Goal: Task Accomplishment & Management: Manage account settings

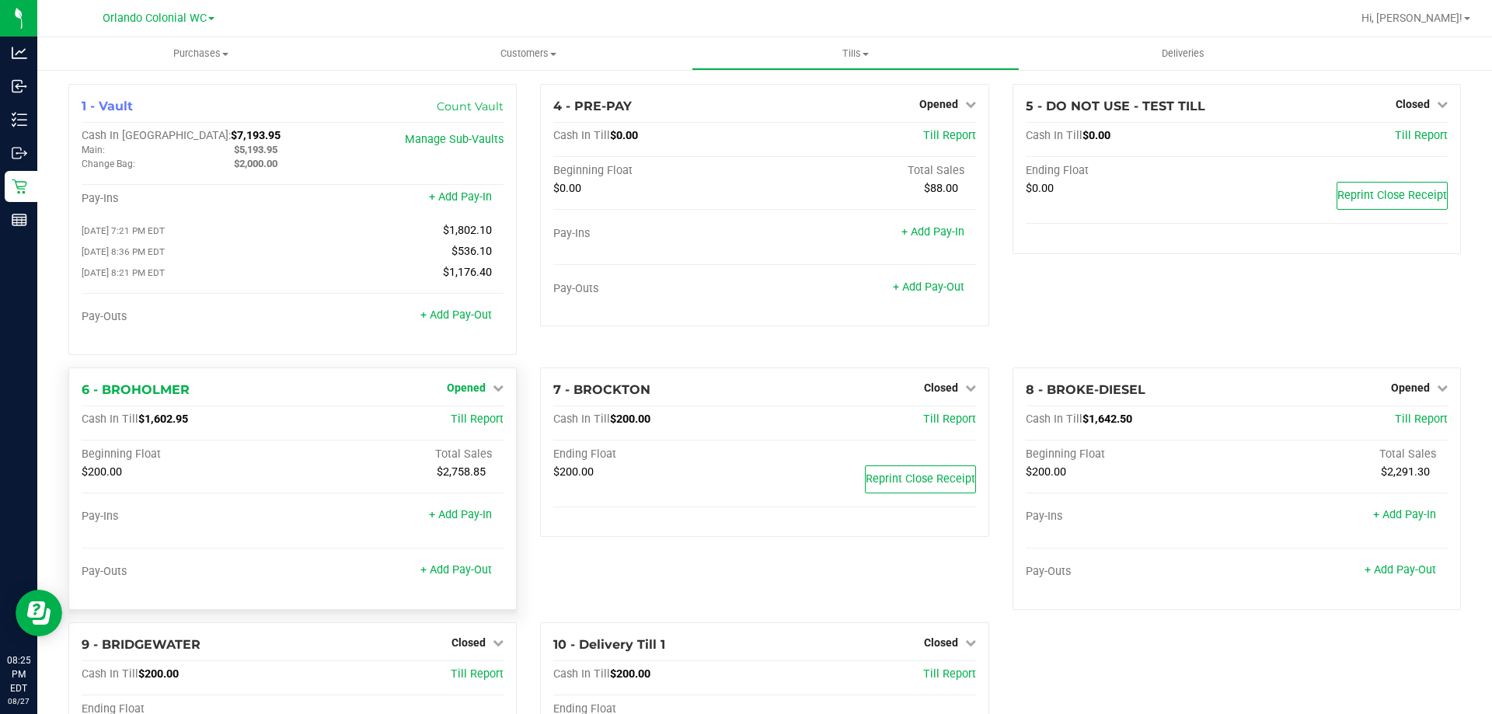
click at [473, 392] on span "Opened" at bounding box center [466, 388] width 39 height 12
click at [473, 424] on link "Close Till" at bounding box center [469, 420] width 42 height 12
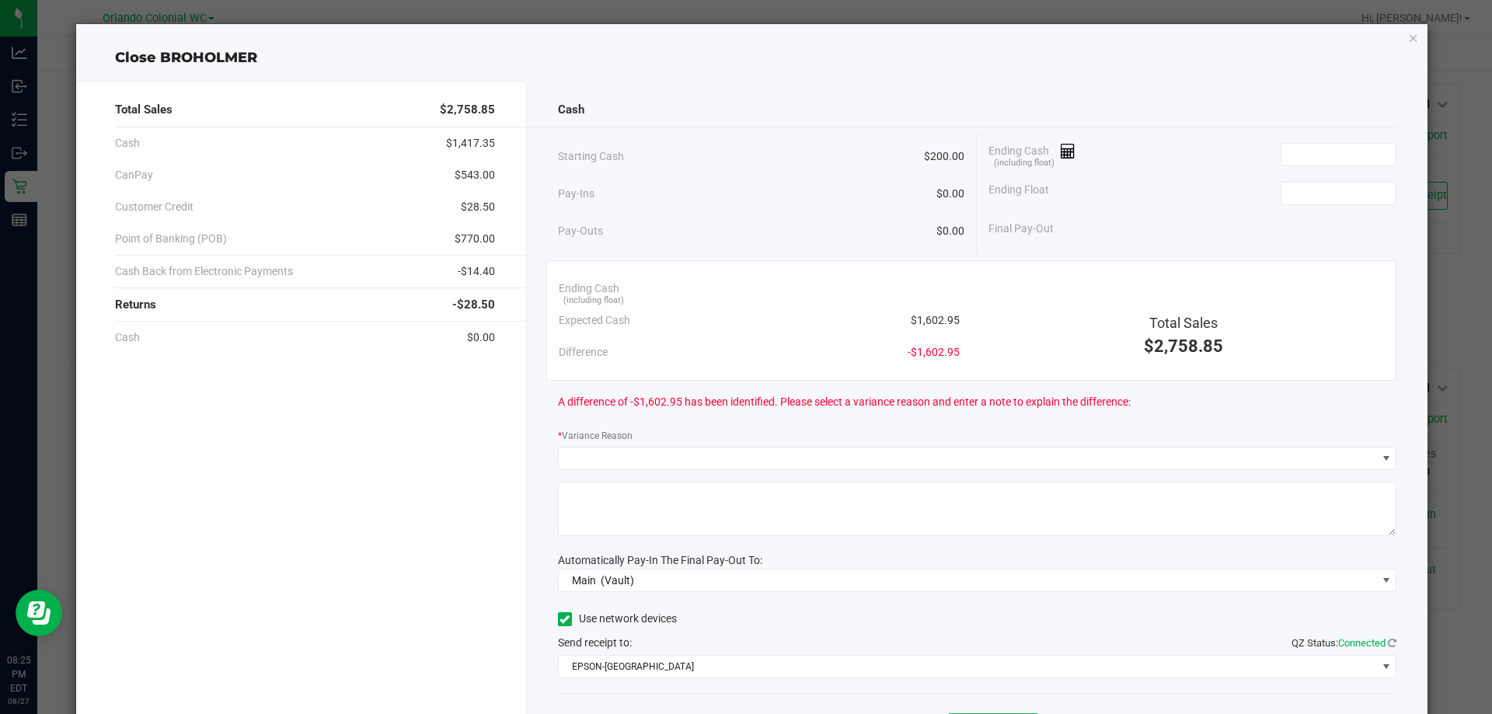
click at [939, 322] on span "$1,602.95" at bounding box center [935, 320] width 49 height 16
click at [938, 322] on span "$1,602.95" at bounding box center [935, 320] width 49 height 16
copy span "1,602.95"
click at [1350, 159] on input at bounding box center [1339, 155] width 114 height 22
paste input "1602.95"
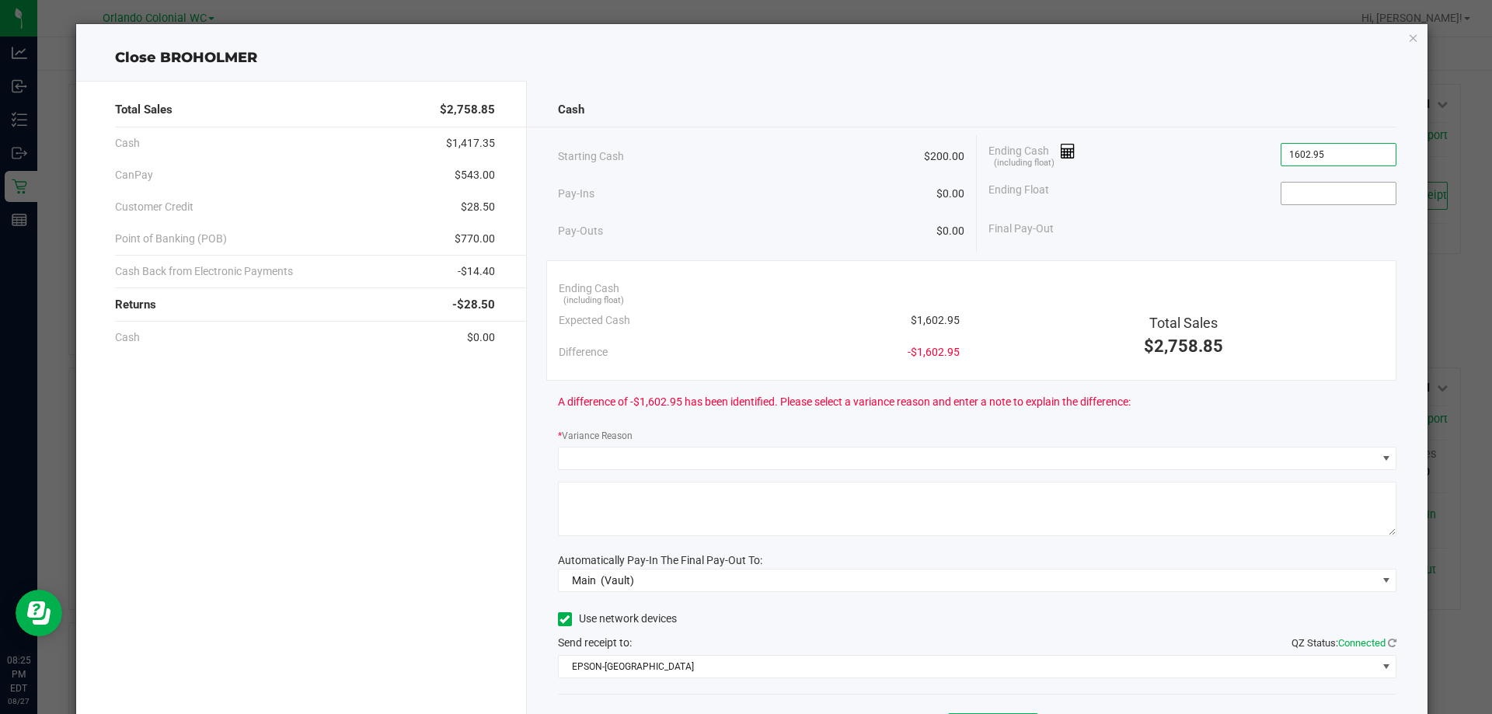
type input "$1,602.95"
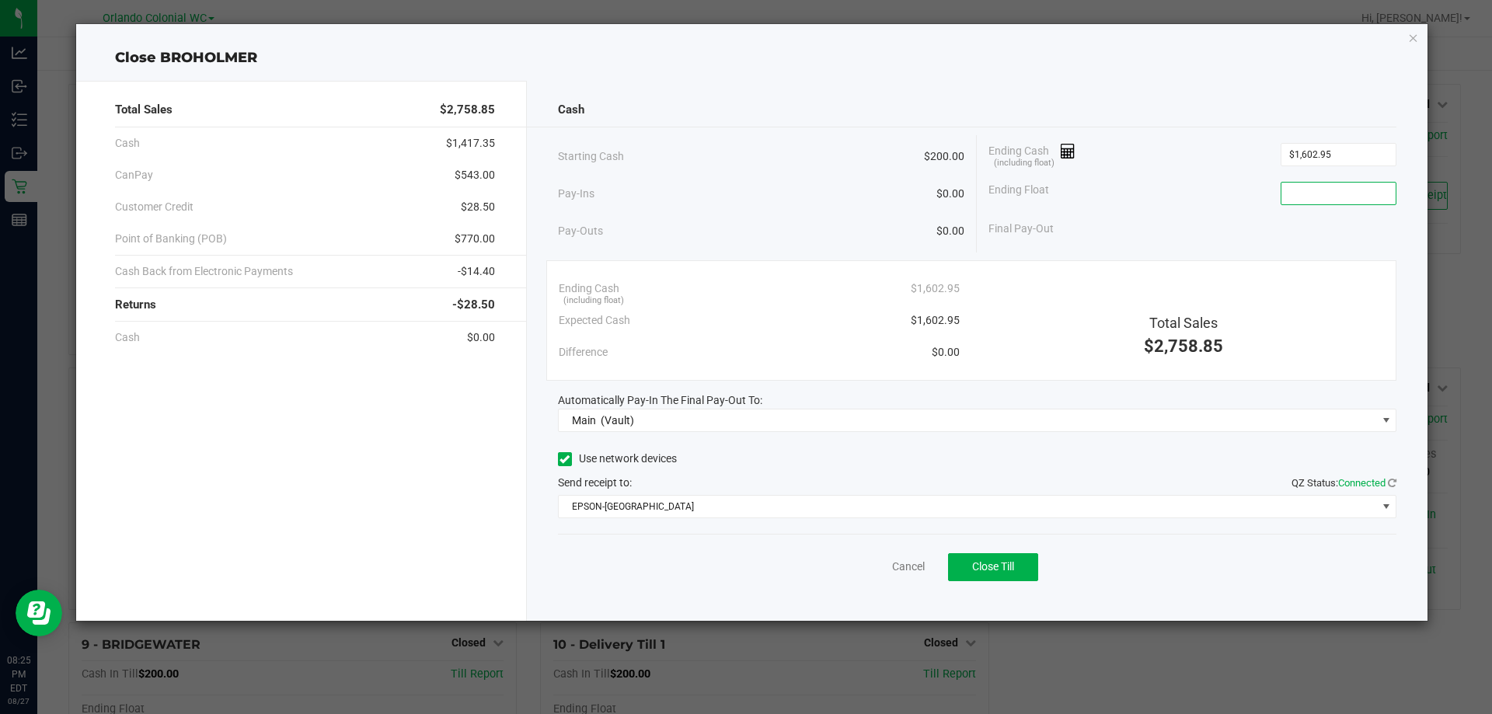
click at [1341, 190] on input at bounding box center [1339, 194] width 114 height 22
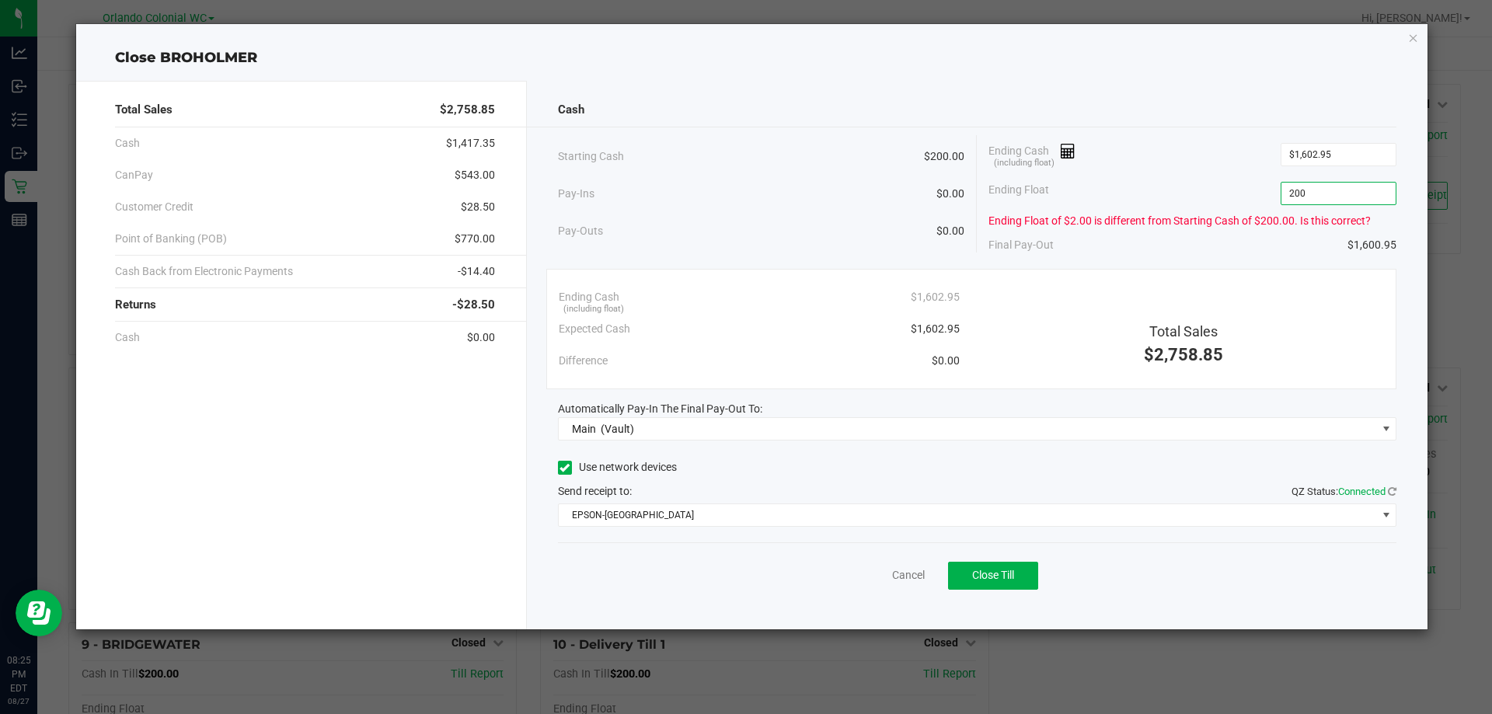
type input "$200.00"
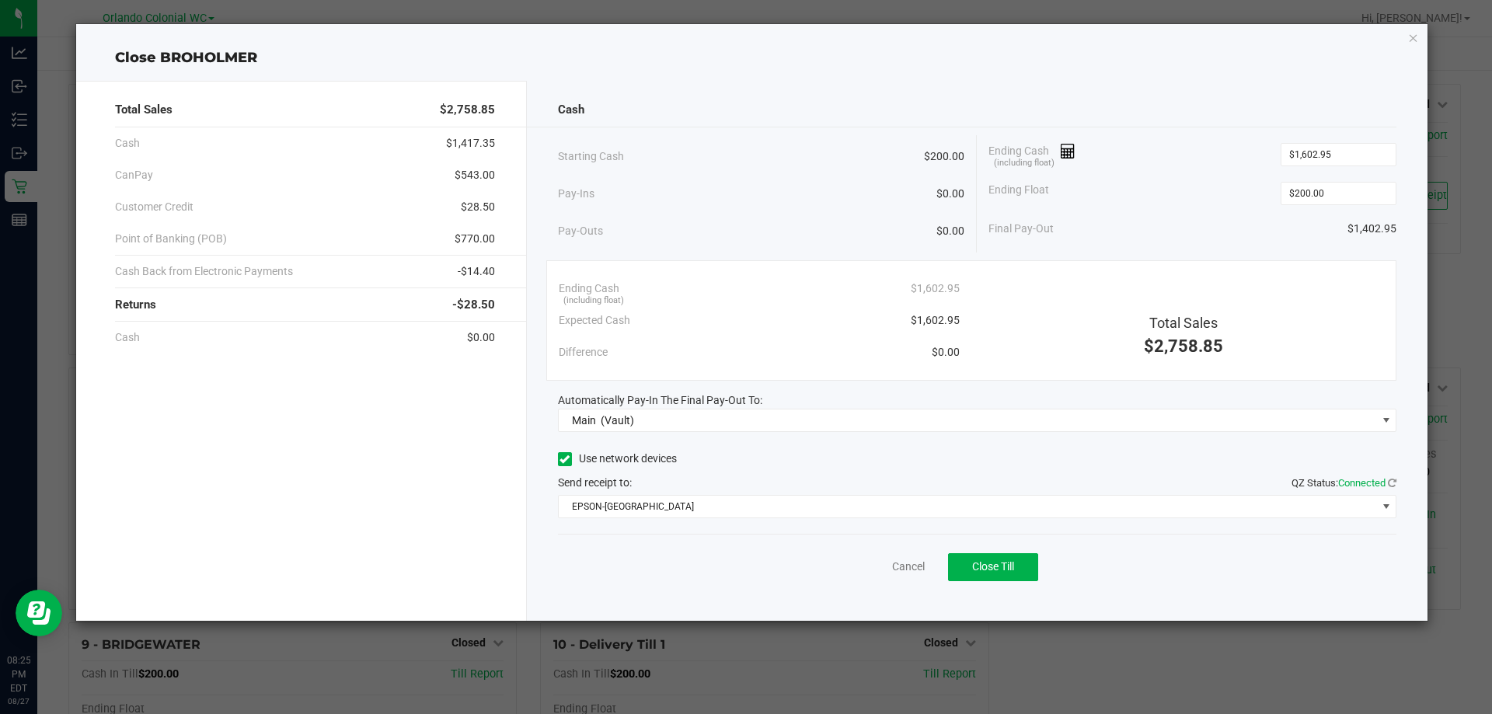
click at [1248, 221] on div "Final Pay-Out $1,402.95" at bounding box center [1193, 229] width 408 height 32
click at [1156, 570] on div "Cancel Close Till" at bounding box center [977, 564] width 839 height 60
click at [994, 564] on span "Close Till" at bounding box center [993, 566] width 42 height 12
click at [1411, 40] on icon "button" at bounding box center [1413, 37] width 11 height 19
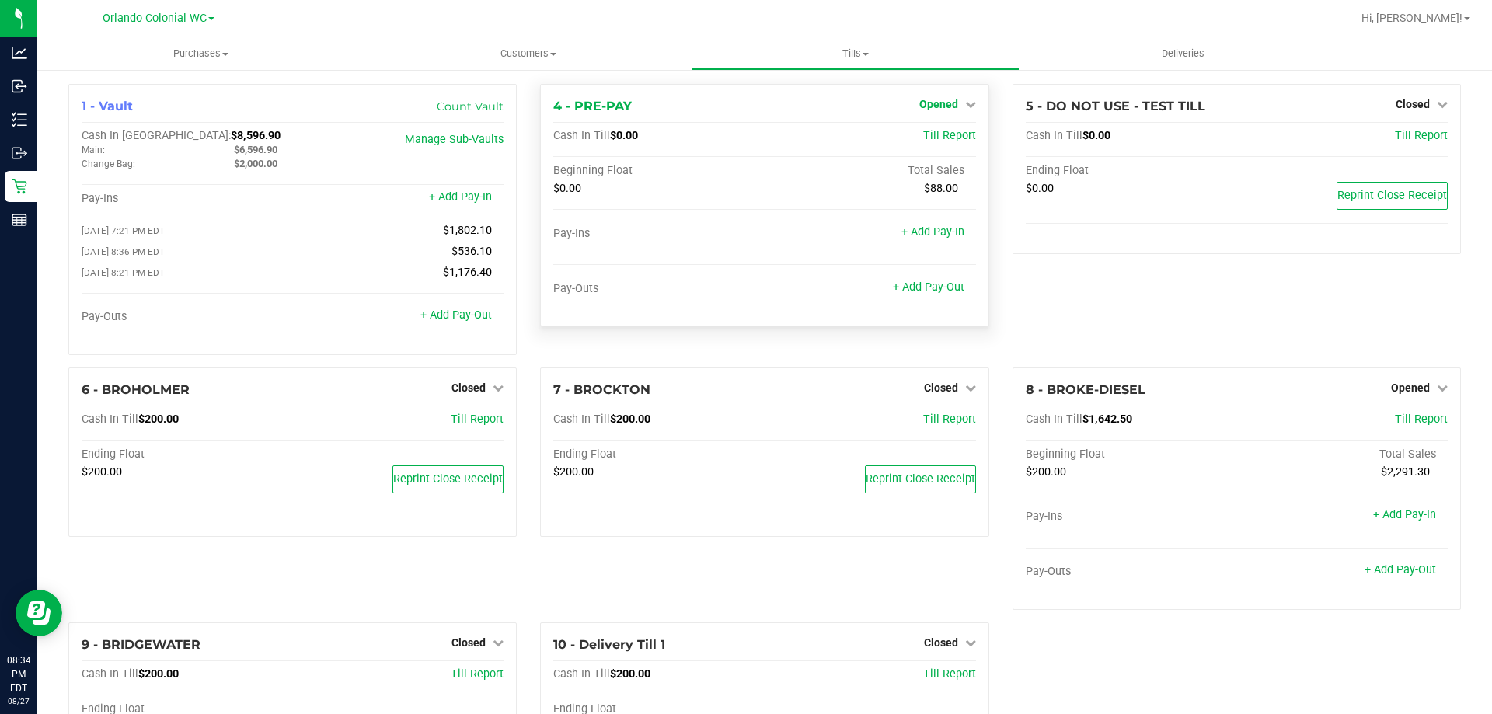
click at [929, 103] on span "Opened" at bounding box center [939, 104] width 39 height 12
click at [934, 138] on link "Close Till" at bounding box center [941, 137] width 42 height 12
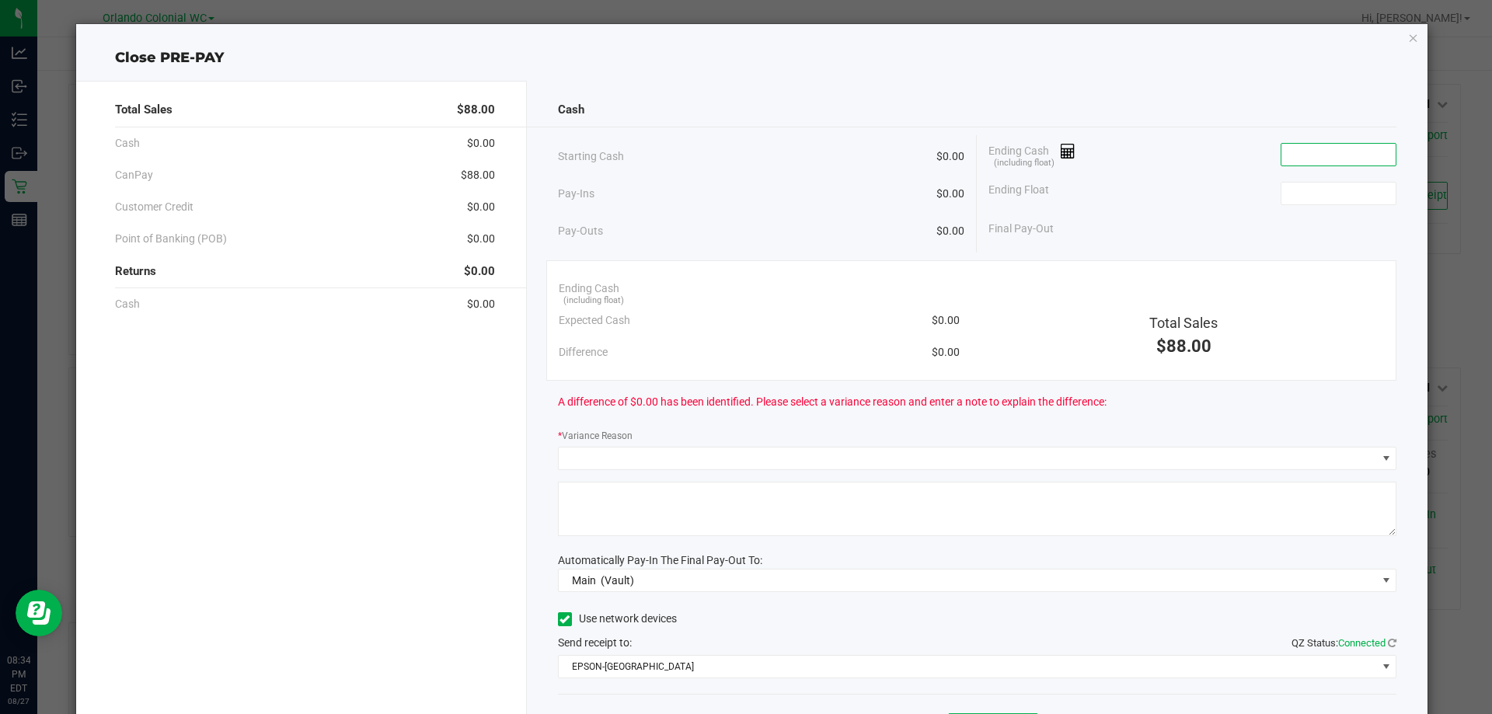
click at [1314, 146] on input at bounding box center [1339, 155] width 114 height 22
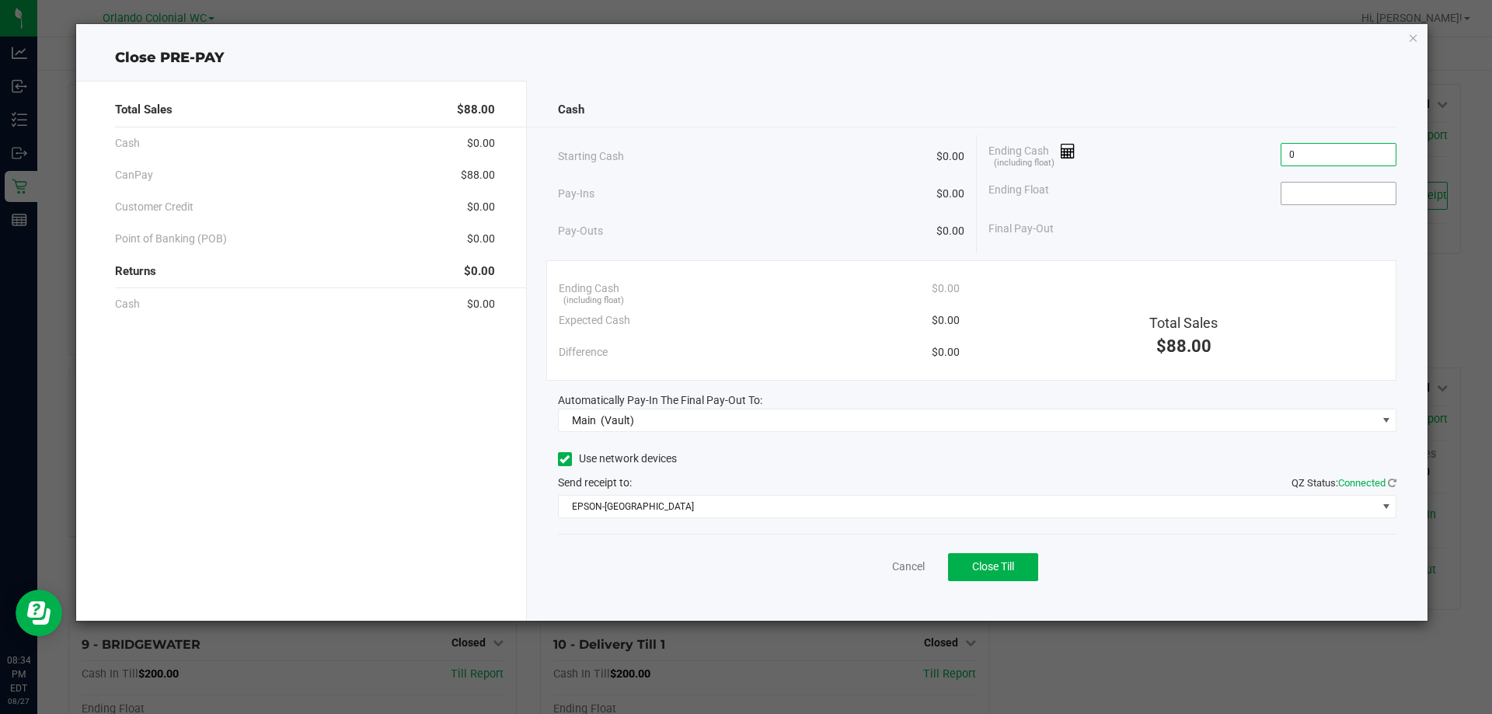
type input "$0.00"
click at [1307, 187] on input at bounding box center [1339, 194] width 114 height 22
type input "$0.00"
click at [1180, 198] on div "Ending Float $0.00" at bounding box center [1193, 193] width 408 height 39
click at [1001, 565] on span "Close Till" at bounding box center [993, 566] width 42 height 12
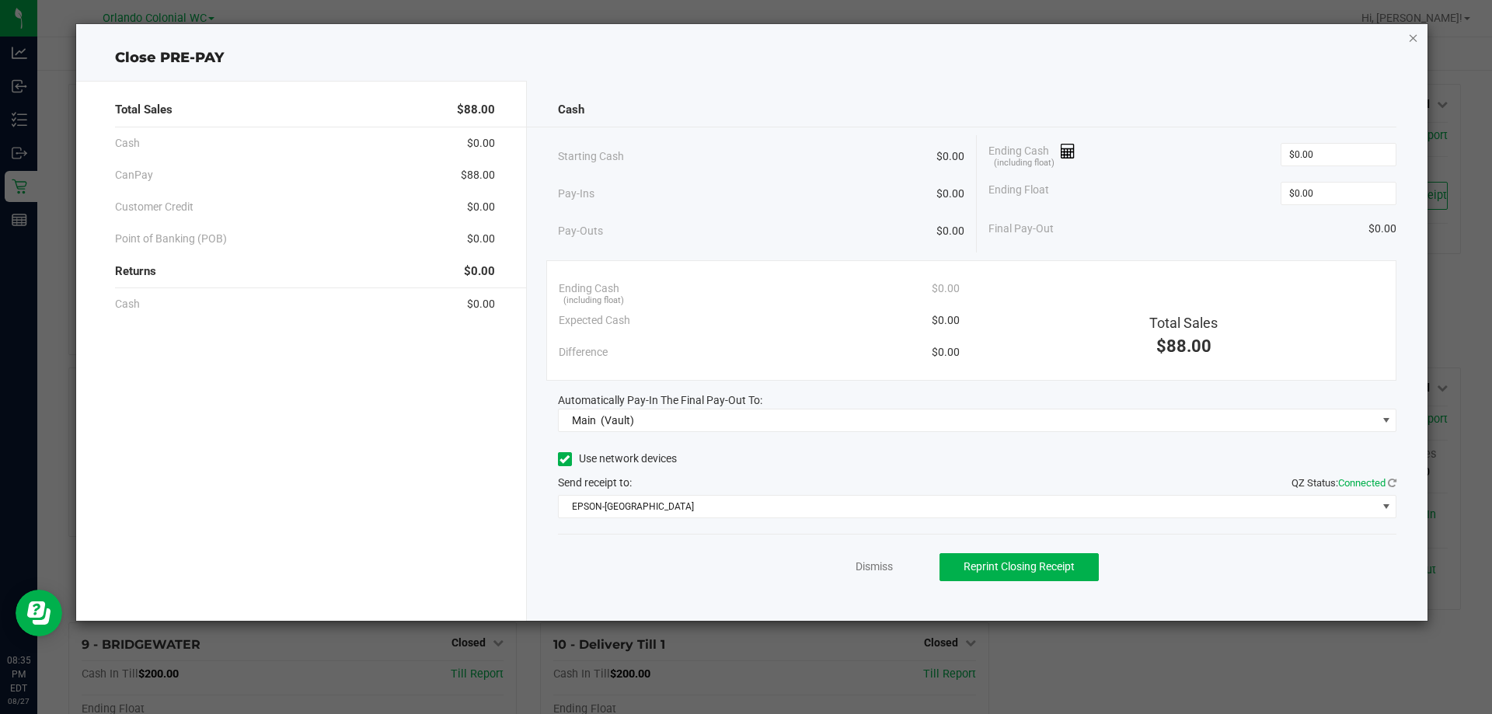
click at [1409, 41] on icon "button" at bounding box center [1413, 37] width 11 height 19
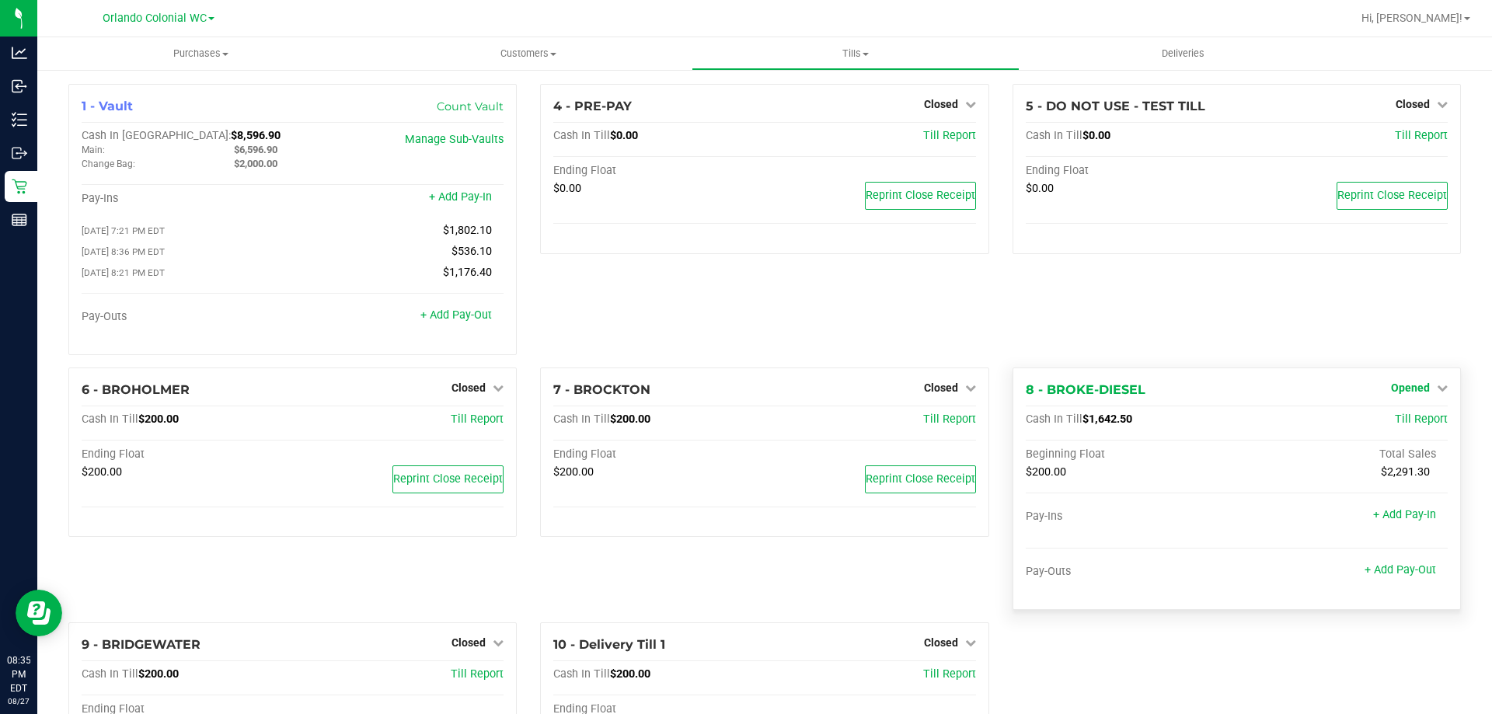
click at [1396, 389] on span "Opened" at bounding box center [1410, 388] width 39 height 12
click at [1391, 420] on link "Close Till" at bounding box center [1412, 420] width 42 height 12
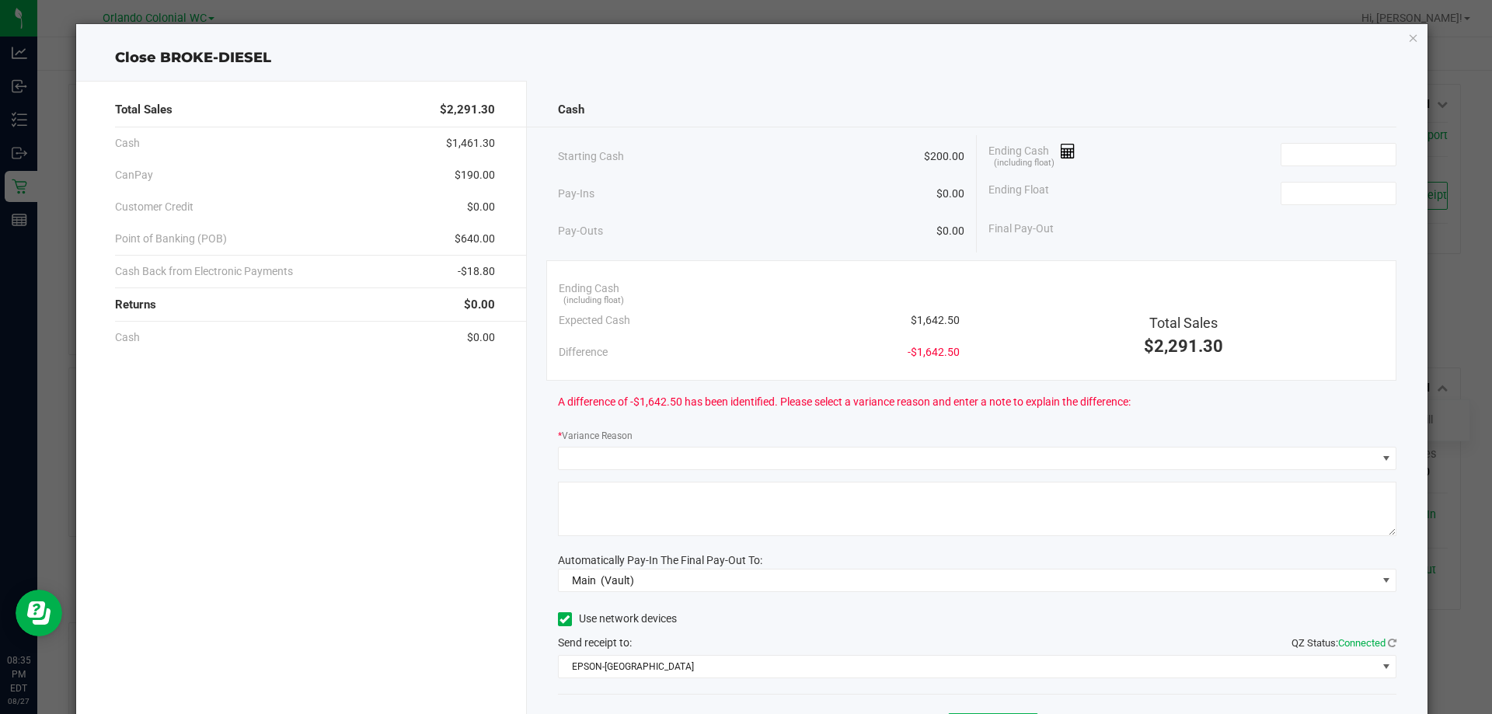
click at [930, 323] on span "$1,642.50" at bounding box center [935, 320] width 49 height 16
copy span "1,642.50"
click at [1313, 158] on input at bounding box center [1339, 155] width 114 height 22
paste input "1642.5"
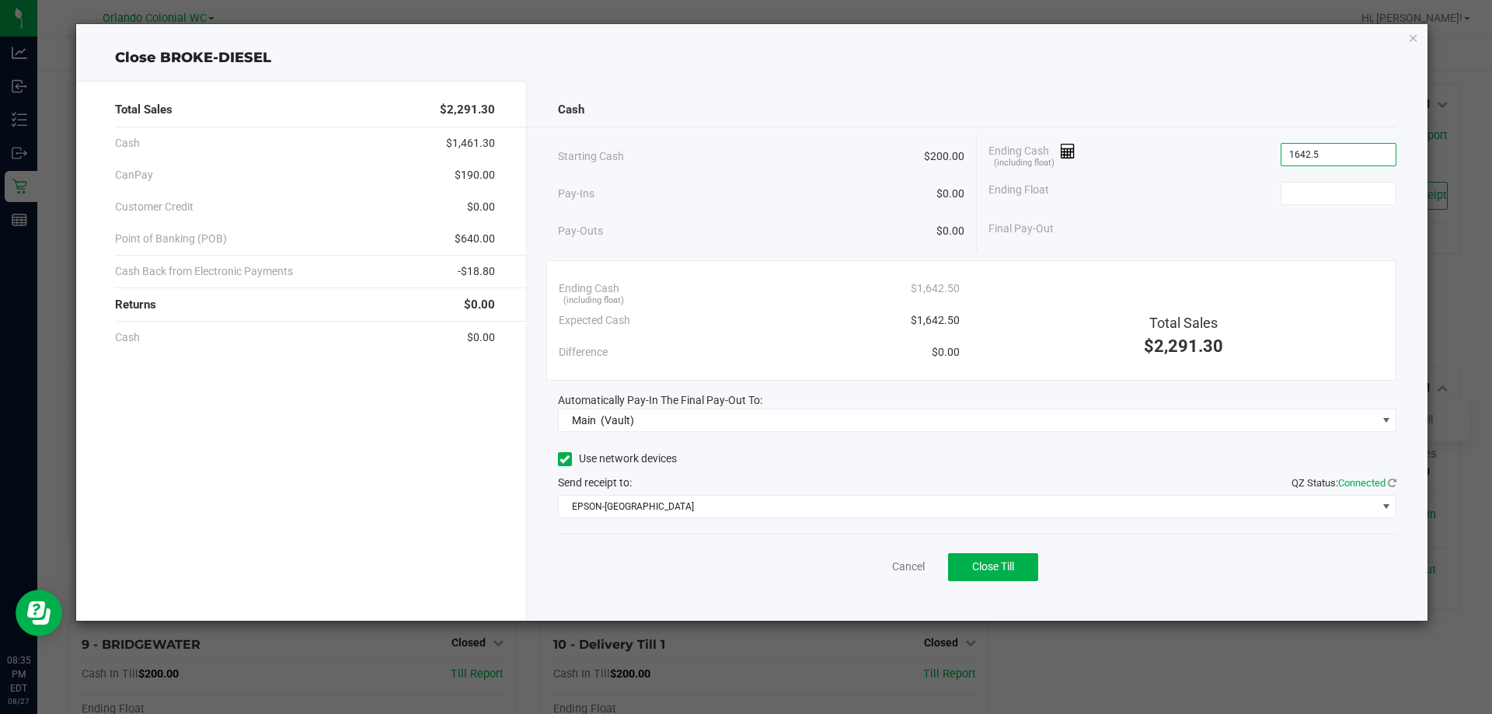
type input "$1,642.50"
click at [1312, 208] on div "Ending Float" at bounding box center [1193, 193] width 408 height 39
click at [1314, 199] on input at bounding box center [1339, 194] width 114 height 22
type input "$200.00"
click at [1261, 228] on div "Final Pay-Out $1,442.50" at bounding box center [1193, 229] width 408 height 32
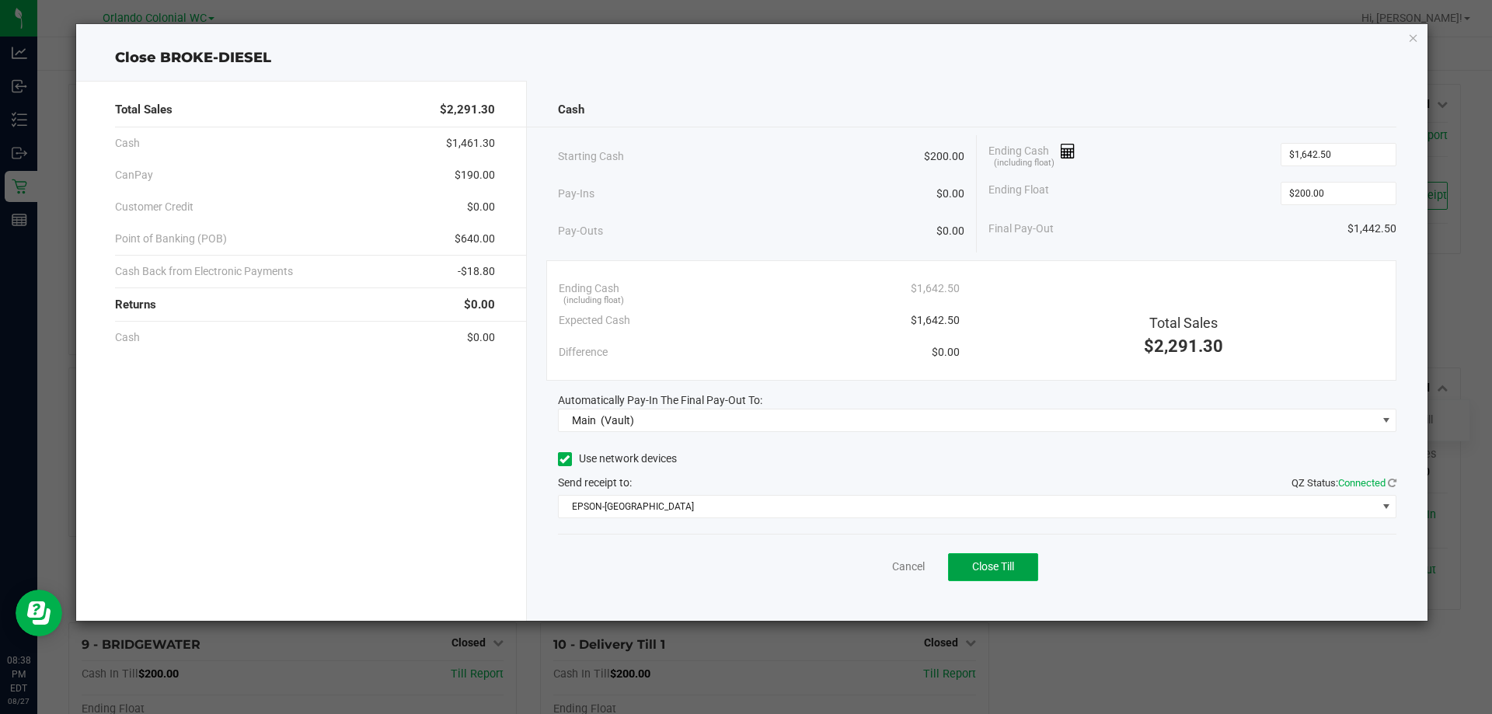
click at [991, 572] on span "Close Till" at bounding box center [993, 566] width 42 height 12
click at [1419, 33] on icon "button" at bounding box center [1413, 37] width 11 height 19
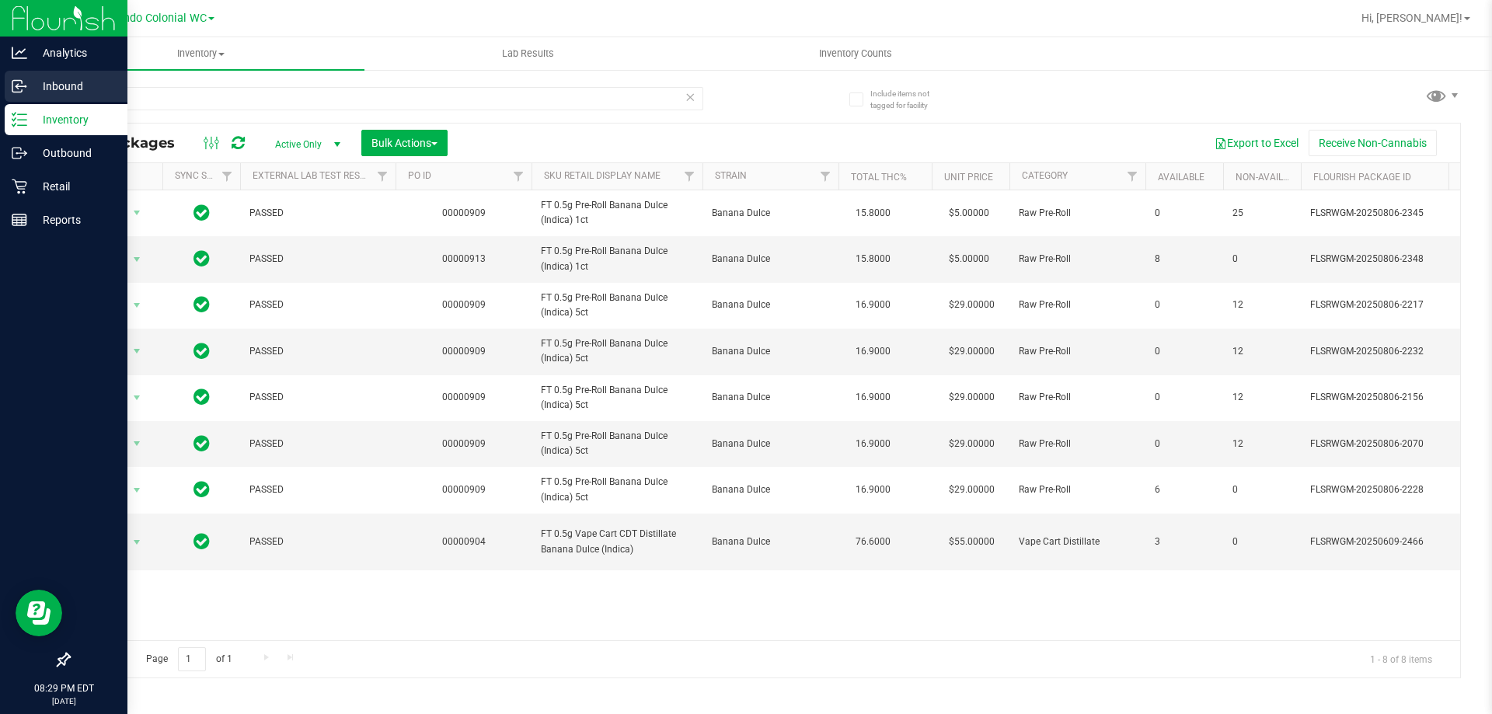
drag, startPoint x: 359, startPoint y: 101, endPoint x: 0, endPoint y: 82, distance: 359.6
click at [0, 83] on div "Analytics Inbound Inventory Outbound Retail Reports 08:29 PM EDT 08/27/2025 08/…" at bounding box center [746, 357] width 1492 height 714
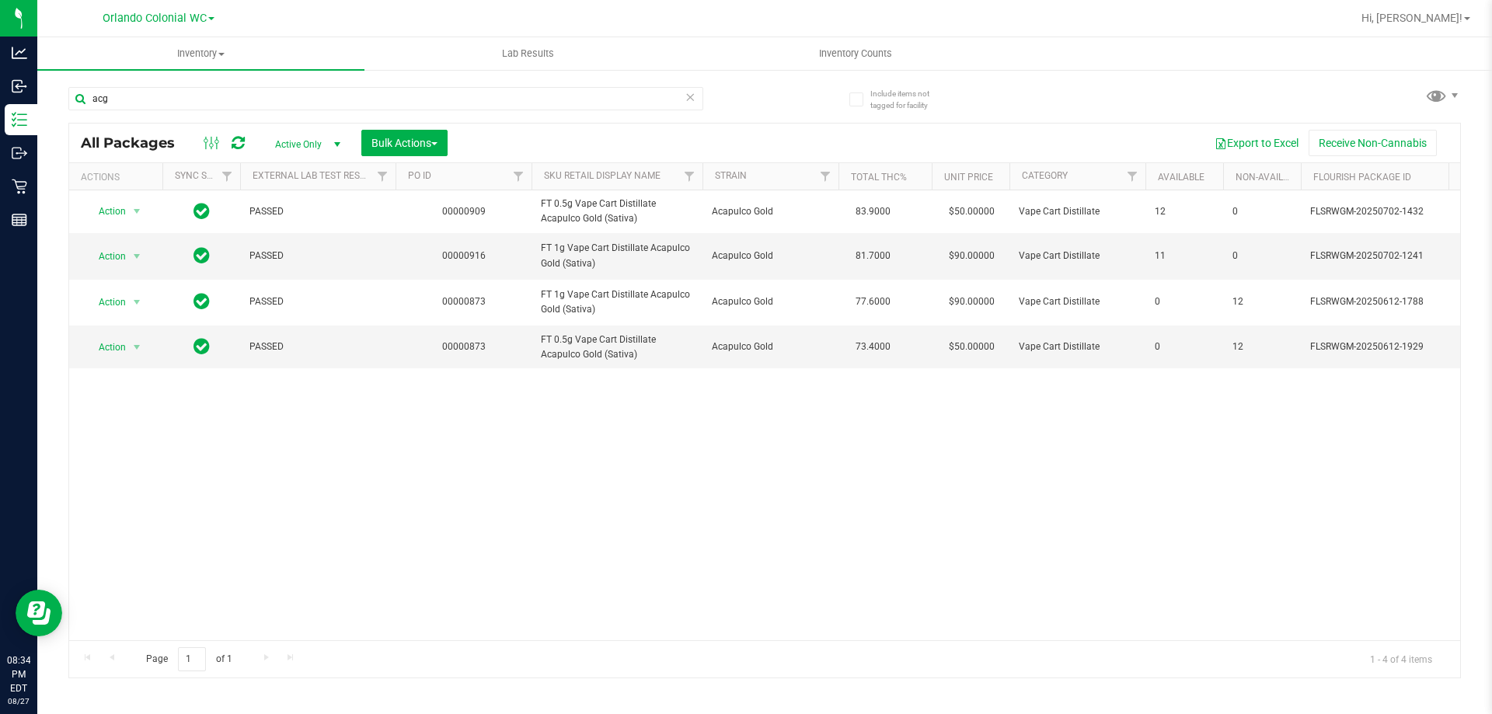
type input "acg"
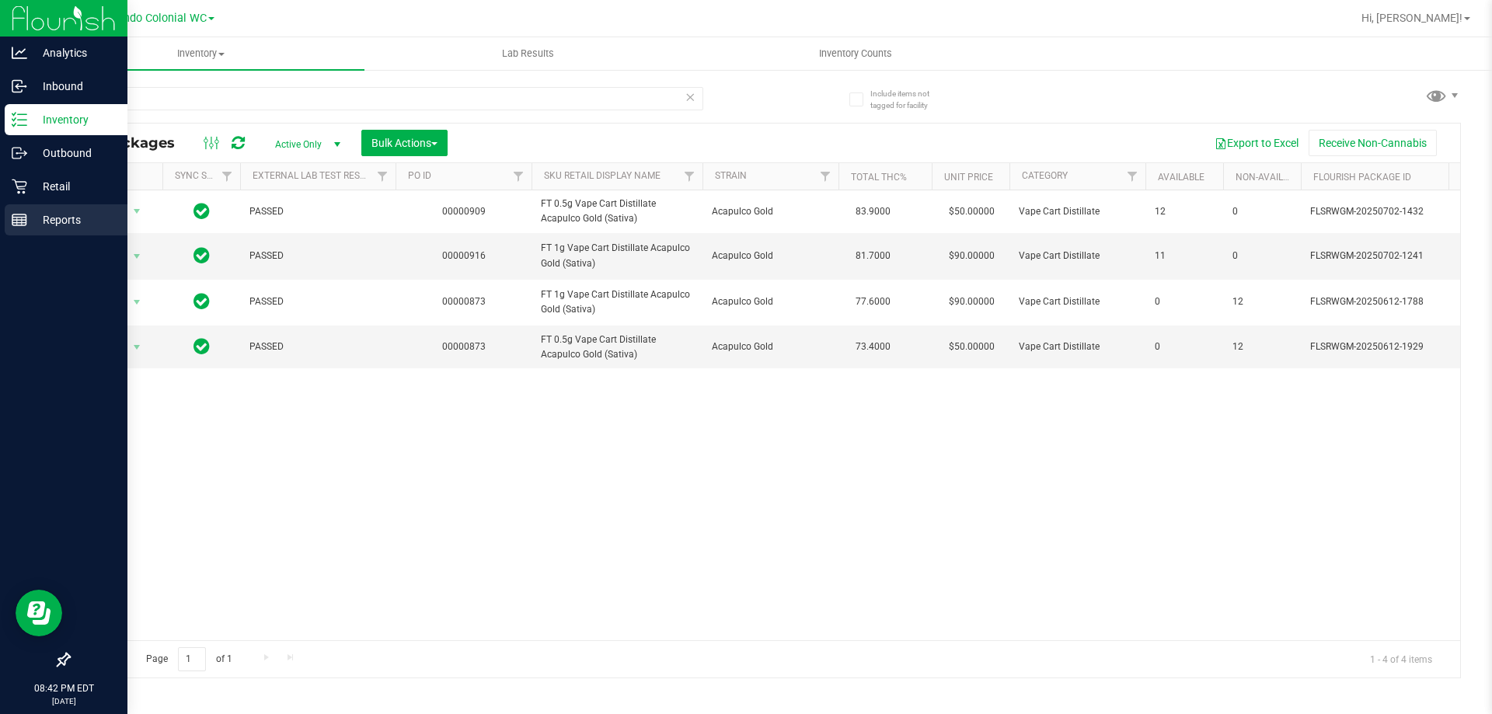
click at [20, 223] on line at bounding box center [19, 223] width 14 height 0
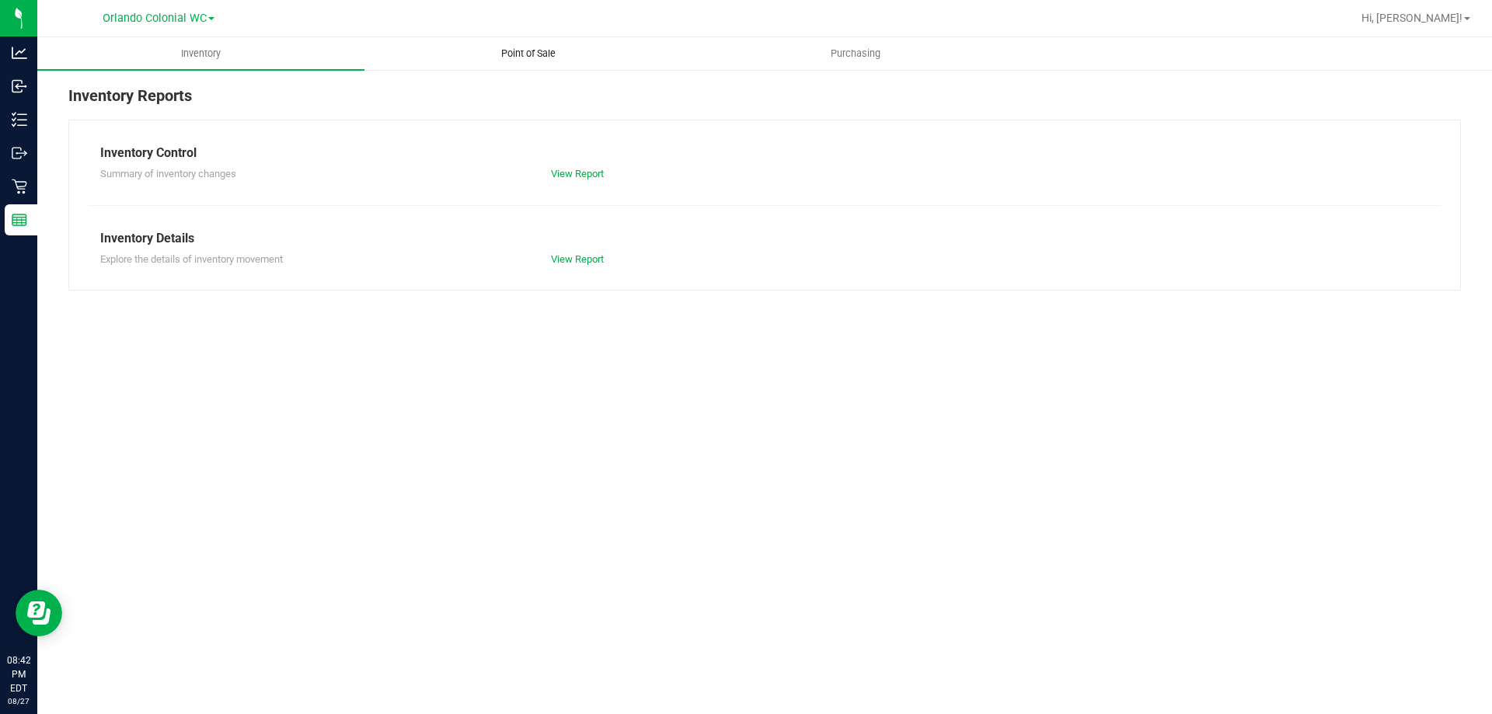
click at [531, 50] on span "Point of Sale" at bounding box center [528, 54] width 96 height 14
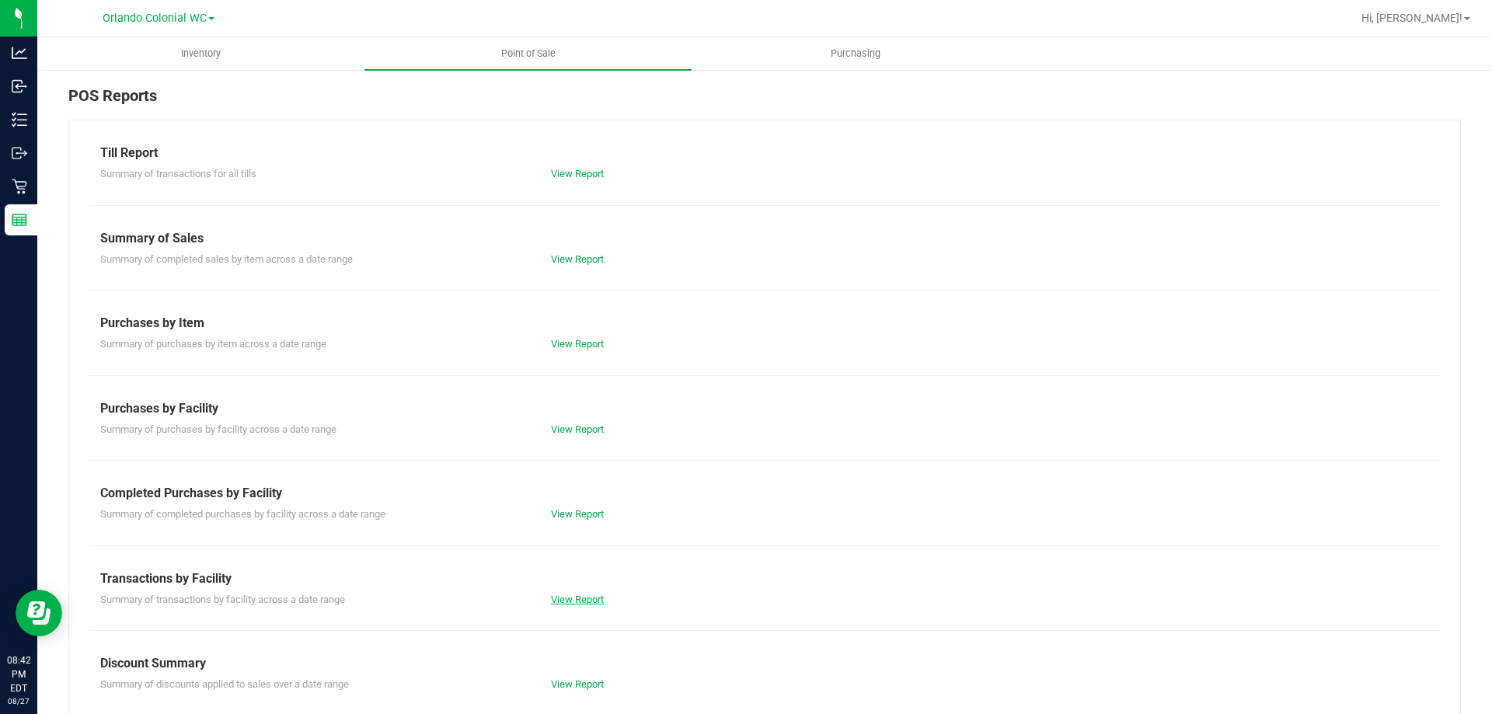
click at [576, 599] on link "View Report" at bounding box center [577, 600] width 53 height 12
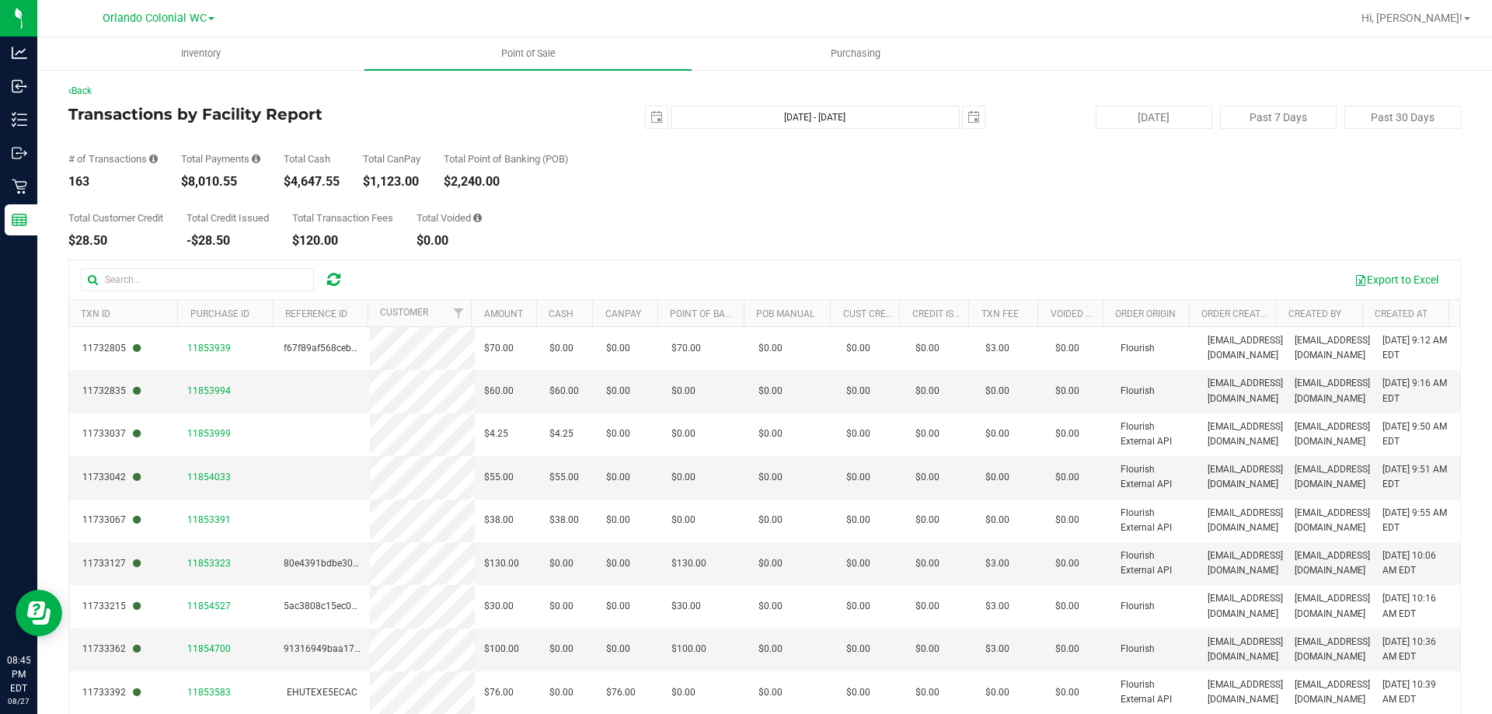
click at [308, 183] on div "$4,647.55" at bounding box center [312, 182] width 56 height 12
copy div "4,647.55"
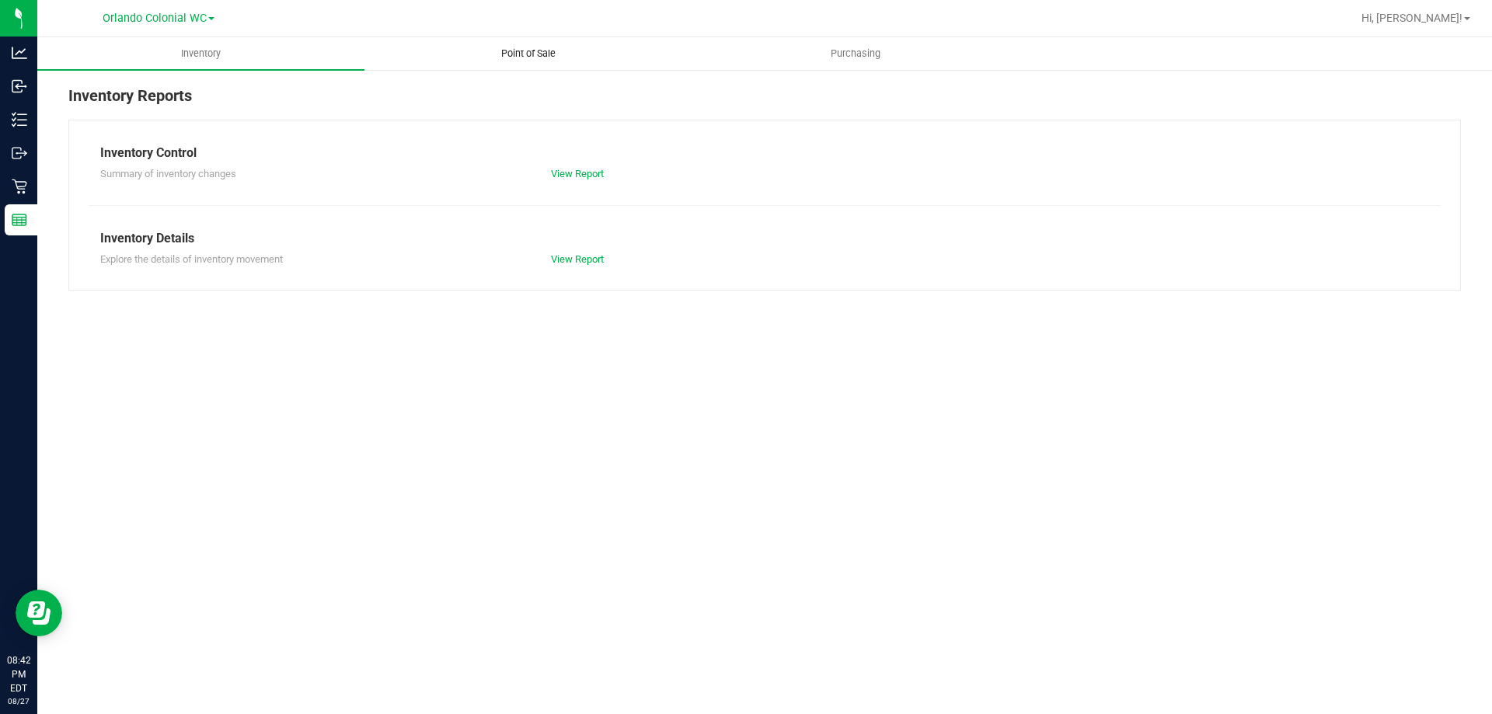
click at [522, 51] on span "Point of Sale" at bounding box center [528, 54] width 96 height 14
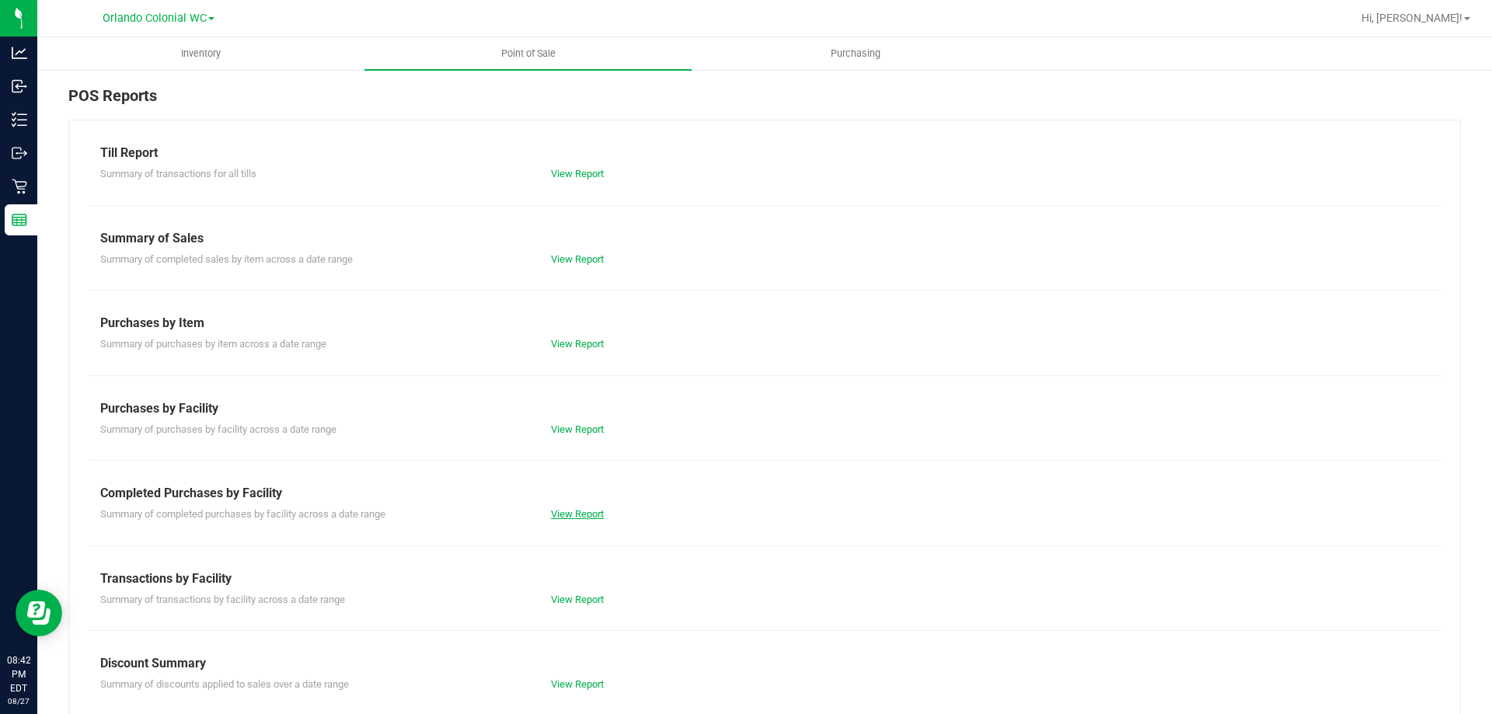
click at [559, 513] on link "View Report" at bounding box center [577, 514] width 53 height 12
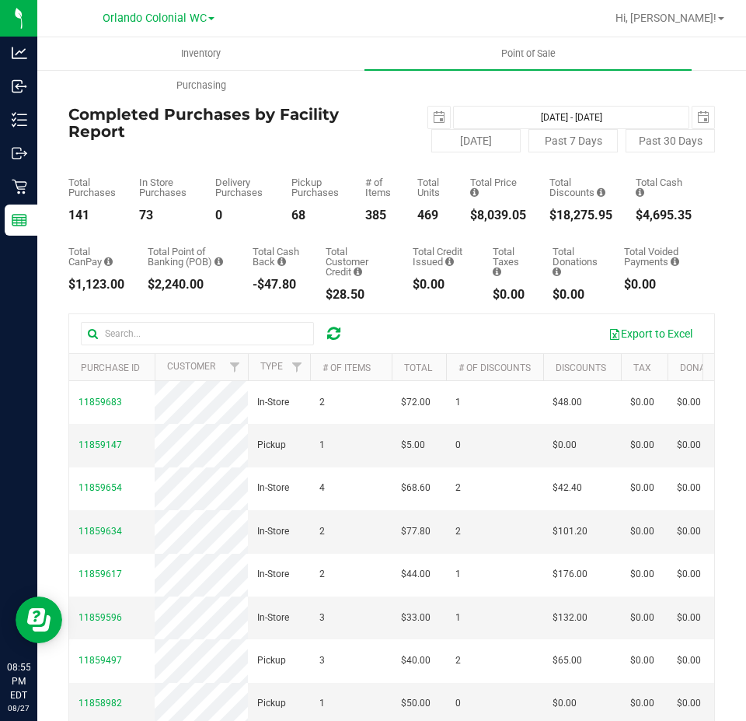
click at [552, 225] on div "Total CanPay $1,123.00 Total Point of Banking (POB) $2,240.00 Total Cash Back -…" at bounding box center [391, 261] width 647 height 79
click at [552, 216] on div "$18,275.95" at bounding box center [581, 215] width 63 height 12
click at [552, 215] on div "$18,275.95" at bounding box center [581, 215] width 63 height 12
copy div "18,275.95"
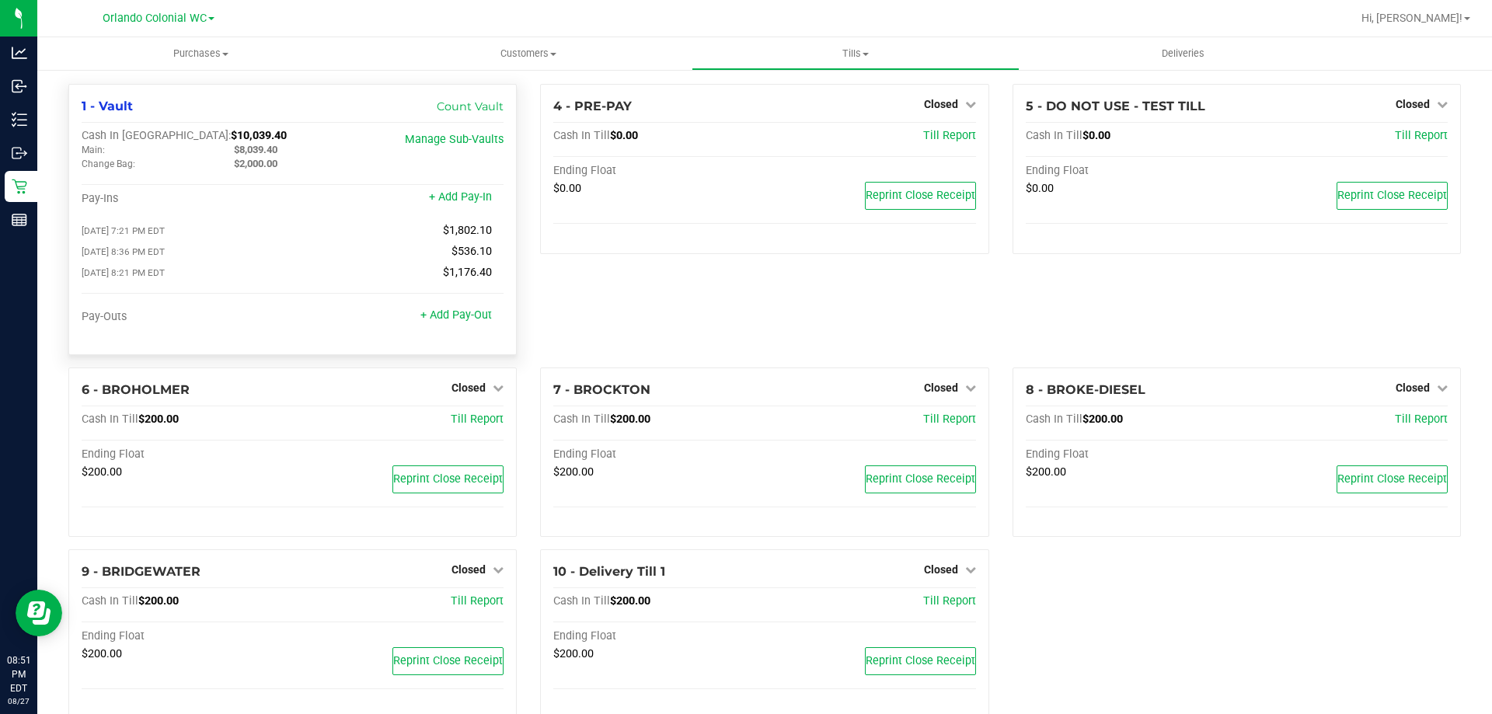
click at [258, 150] on span "$8,039.40" at bounding box center [256, 150] width 44 height 12
copy span "8,039.40"
click at [189, 127] on div "1 - Vault Count Vault Cash In Vault: $10,039.40 Main: $8,039.40 Change Bag: $2,…" at bounding box center [292, 219] width 448 height 271
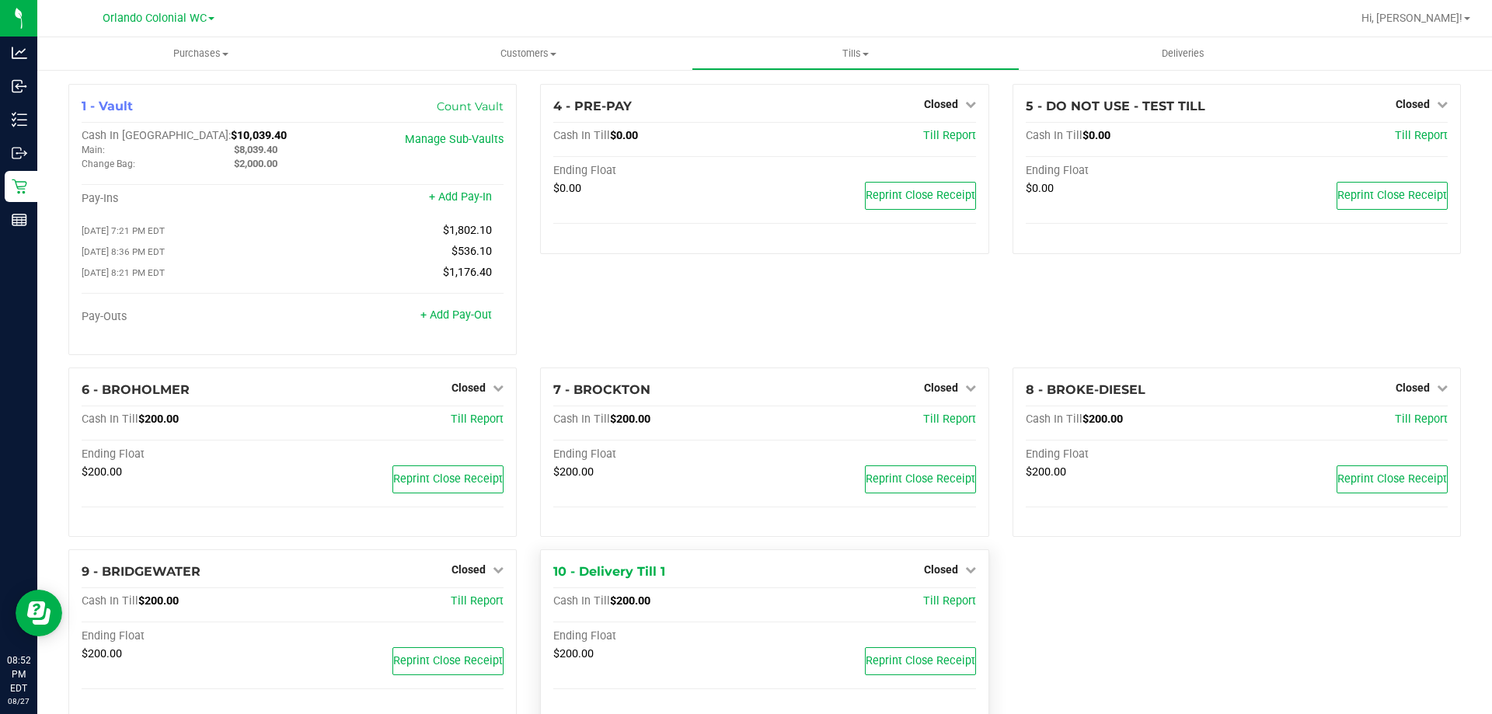
copy span "10,039.40"
drag, startPoint x: 511, startPoint y: 16, endPoint x: 538, endPoint y: 19, distance: 27.5
click at [518, 16] on div at bounding box center [814, 18] width 1073 height 30
drag, startPoint x: 907, startPoint y: 51, endPoint x: 876, endPoint y: 51, distance: 31.1
click at [906, 51] on span "Tills" at bounding box center [856, 54] width 326 height 14
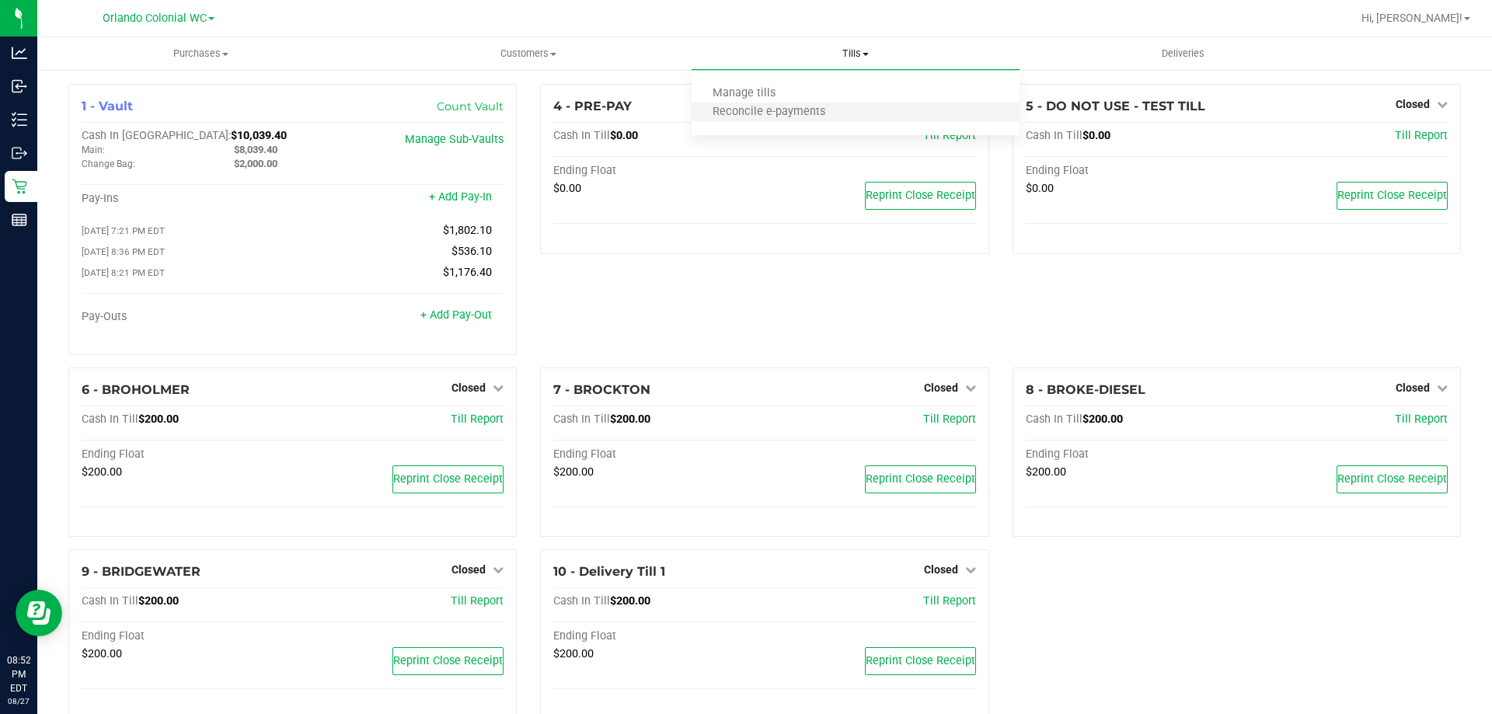
click at [801, 120] on li "Reconcile e-payments" at bounding box center [855, 112] width 327 height 19
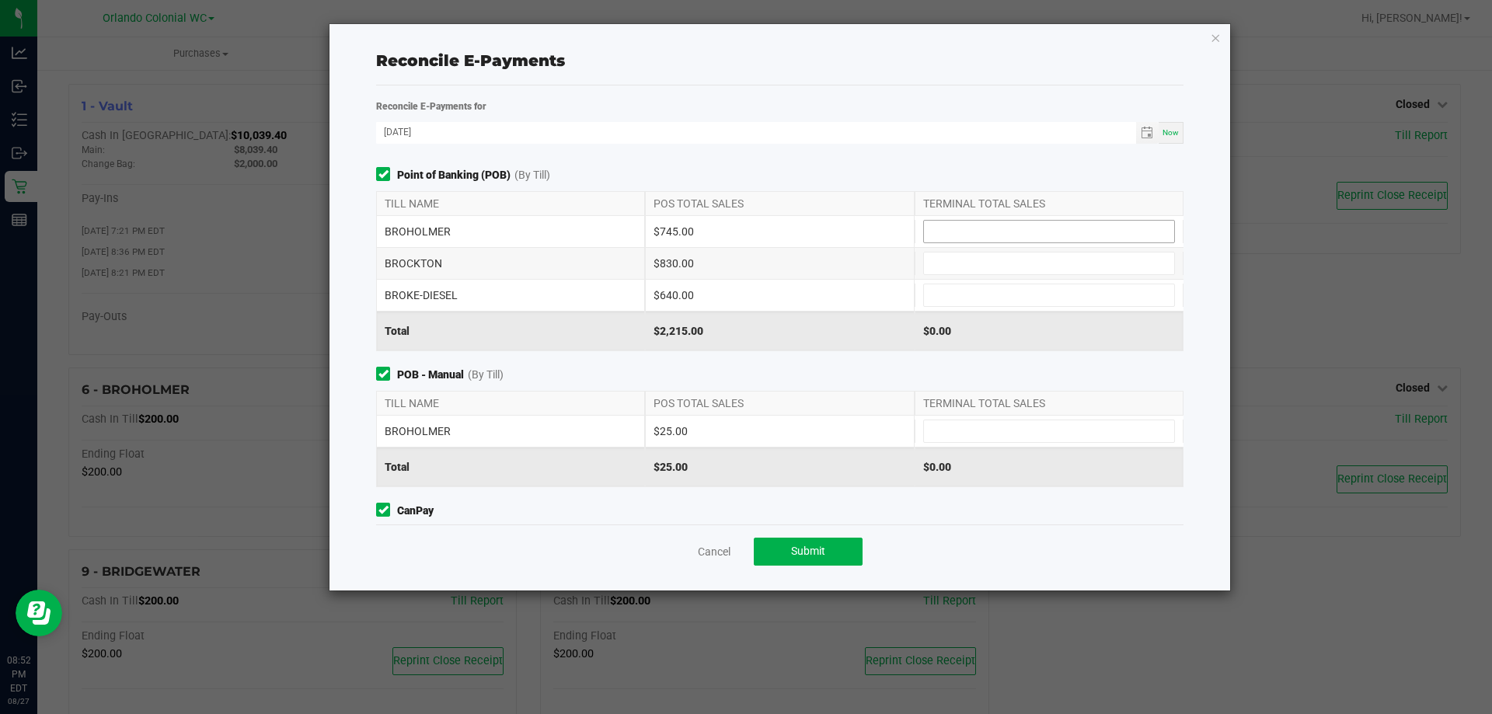
click at [942, 243] on span at bounding box center [1049, 231] width 252 height 23
click at [953, 226] on input at bounding box center [1049, 232] width 250 height 22
type input "$745.00"
click at [958, 424] on input at bounding box center [1049, 432] width 250 height 22
type input "$25.00"
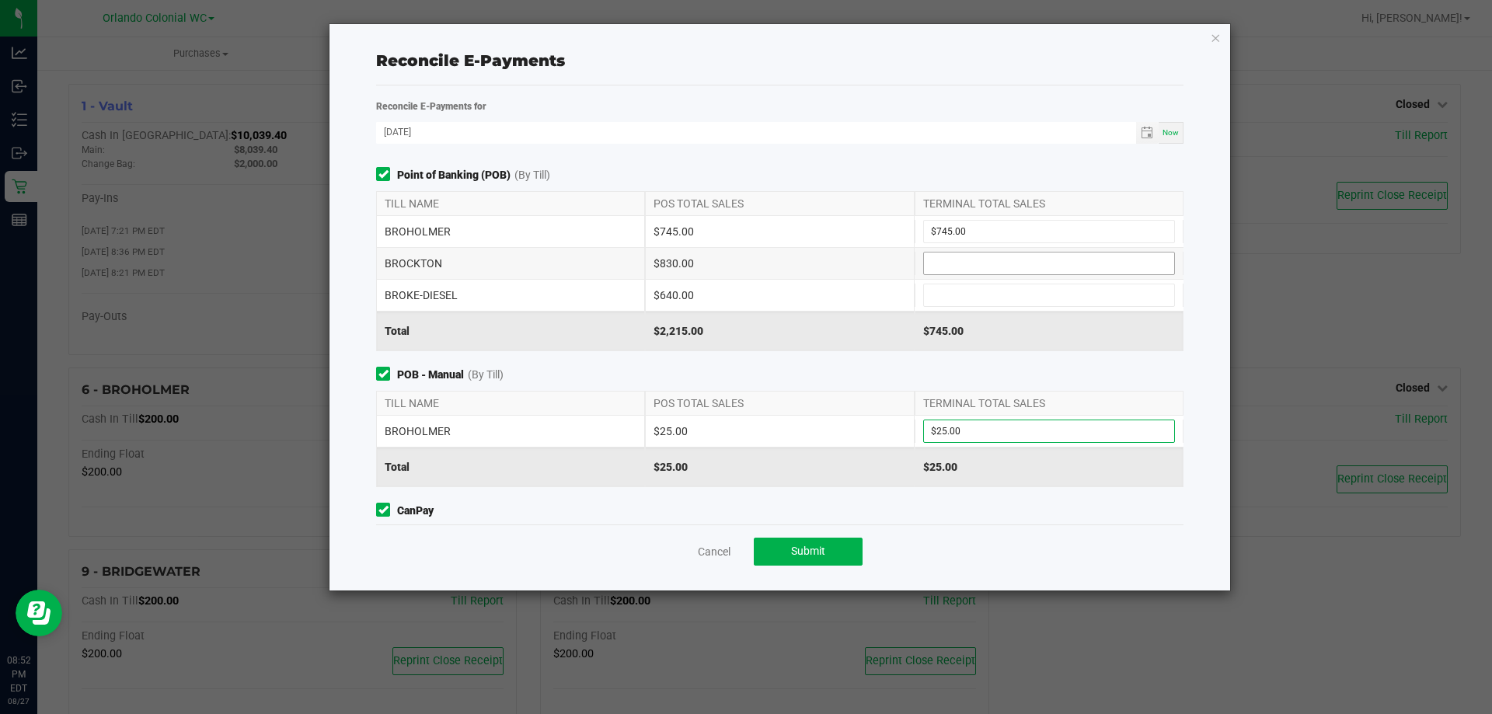
click at [933, 253] on input at bounding box center [1049, 264] width 250 height 22
click at [924, 291] on input at bounding box center [1049, 295] width 250 height 22
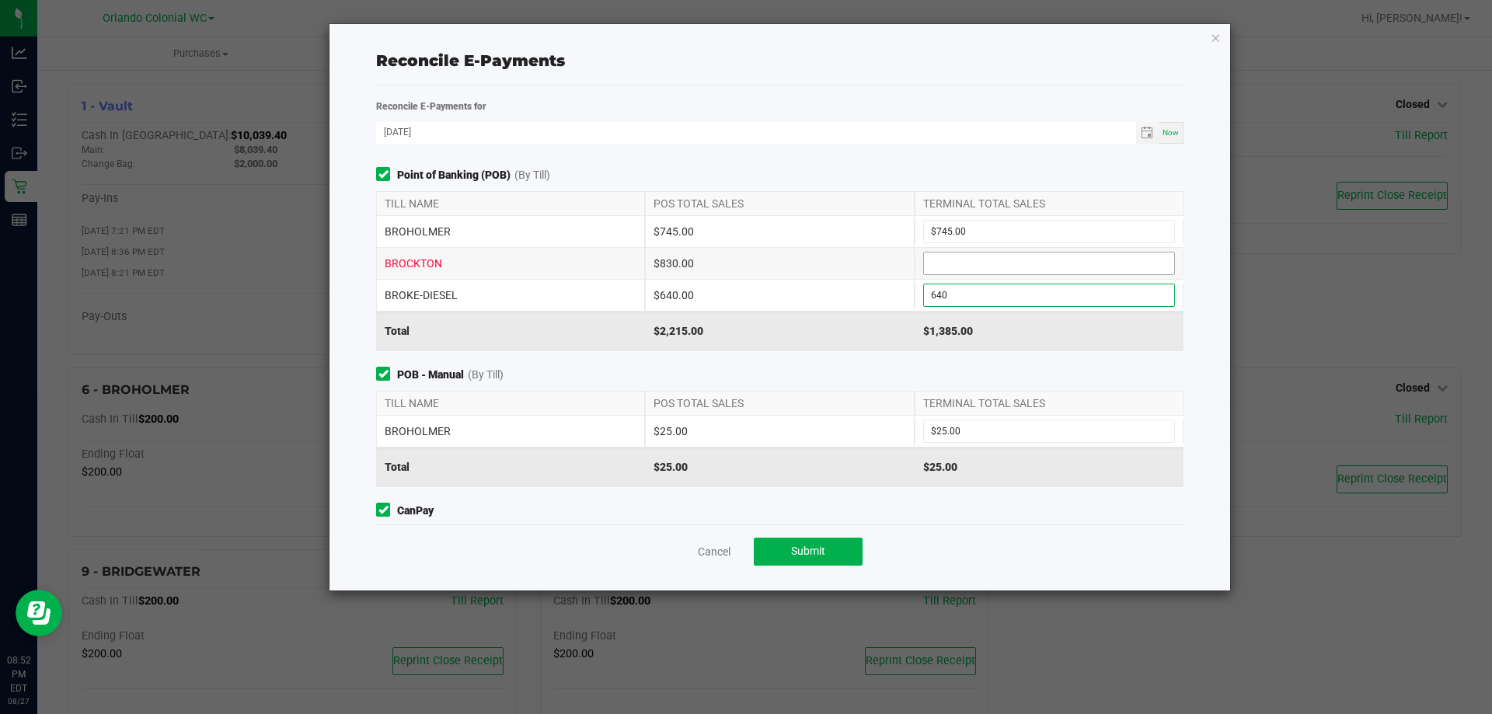
type input "$640.00"
click at [941, 272] on input at bounding box center [1049, 264] width 250 height 22
click at [945, 268] on input at bounding box center [1049, 264] width 250 height 22
type input "$830.00"
click at [926, 386] on div "POB - Manual (By Till) TILL NAME POS TOTAL SALES TERMINAL TOTAL SALES BROHOLMER…" at bounding box center [780, 427] width 831 height 120
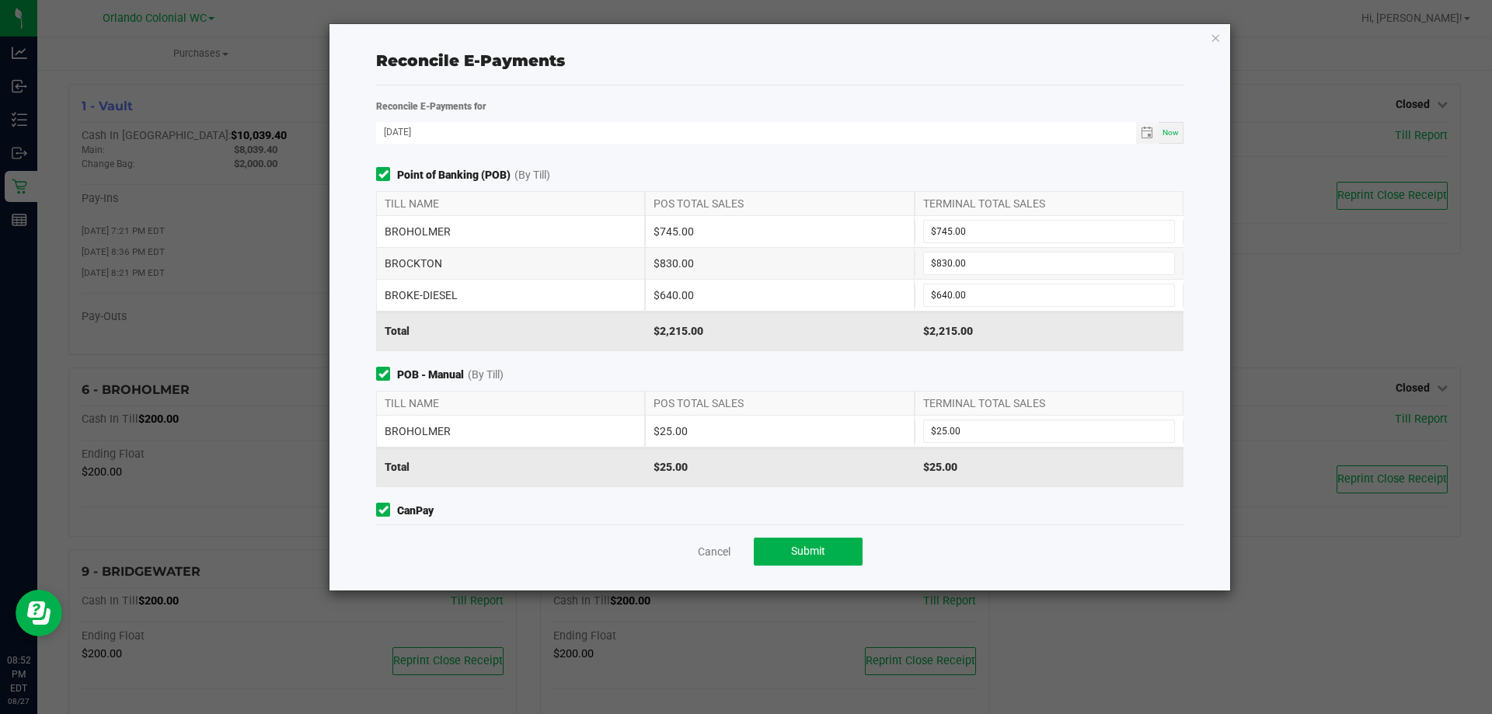
drag, startPoint x: 780, startPoint y: 358, endPoint x: 811, endPoint y: 378, distance: 36.0
click at [782, 358] on div "Point of Banking (POB) (By Till) TILL NAME POS TOTAL SALES TERMINAL TOTAL SALES…" at bounding box center [780, 346] width 831 height 358
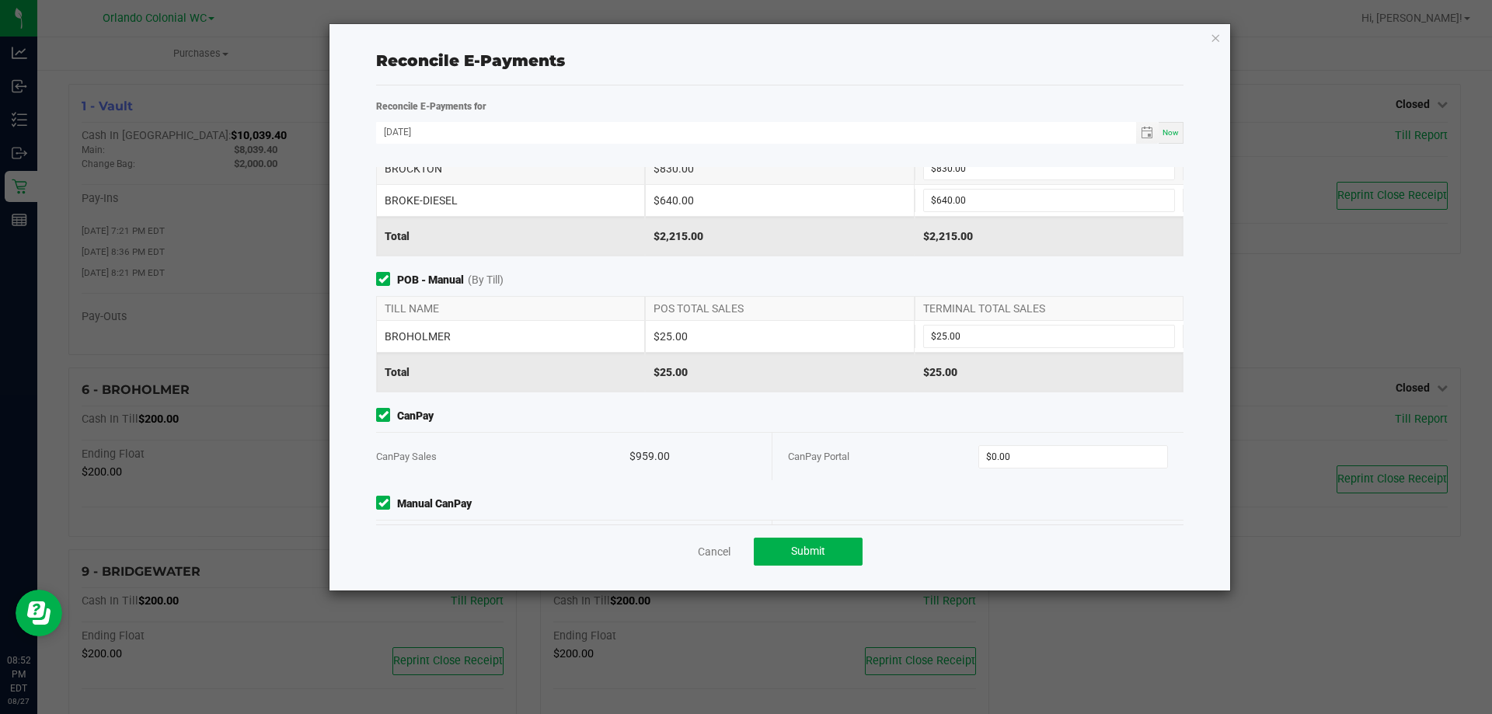
scroll to position [152, 0]
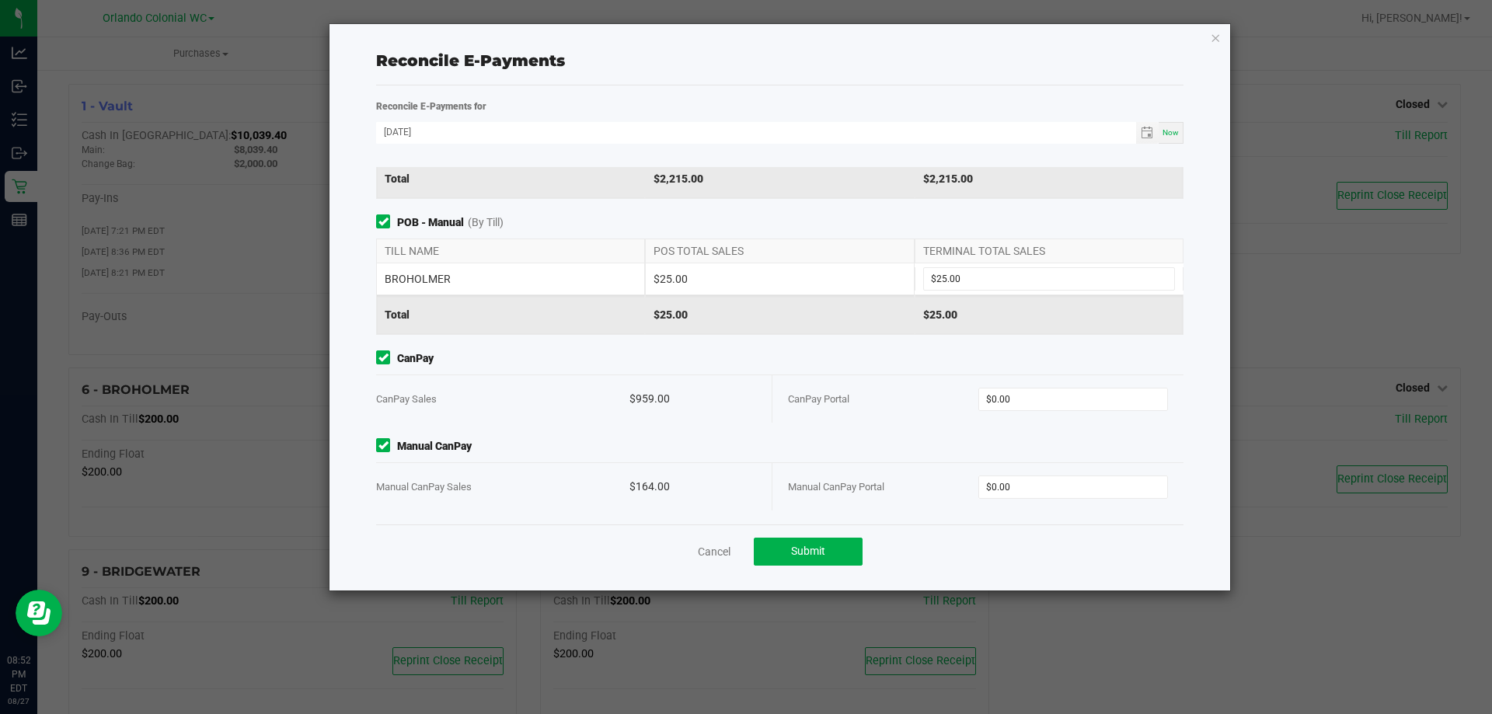
click at [801, 382] on div "CanPay Portal" at bounding box center [883, 398] width 190 height 47
click at [1001, 396] on input "0" at bounding box center [1073, 400] width 189 height 22
paste input "959"
type input "$959.00"
click at [890, 390] on div "CanPay Portal" at bounding box center [883, 398] width 190 height 47
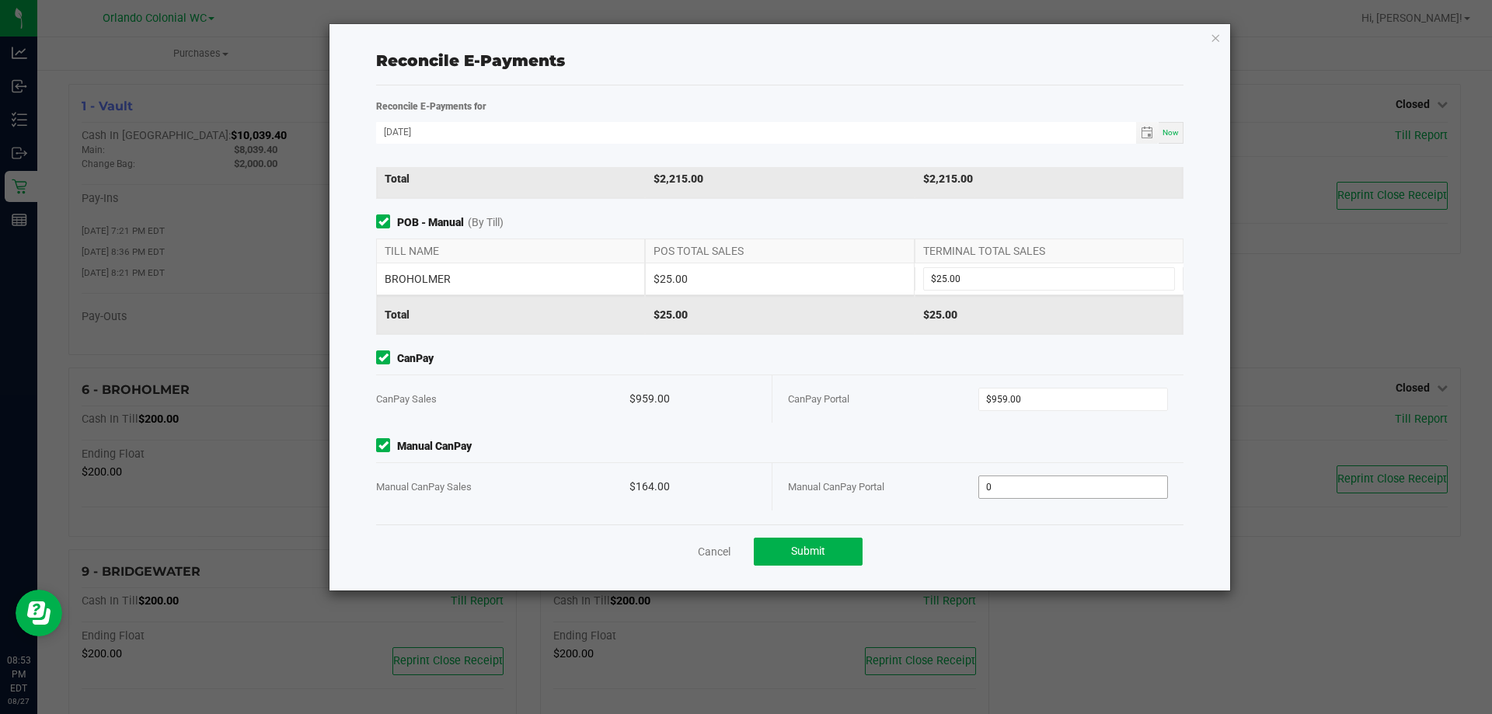
click at [1038, 491] on input "0" at bounding box center [1073, 487] width 189 height 22
paste input "164"
type input "$164.00"
click at [884, 391] on div "CanPay Portal" at bounding box center [883, 398] width 190 height 47
click at [815, 545] on span "Submit" at bounding box center [808, 551] width 34 height 12
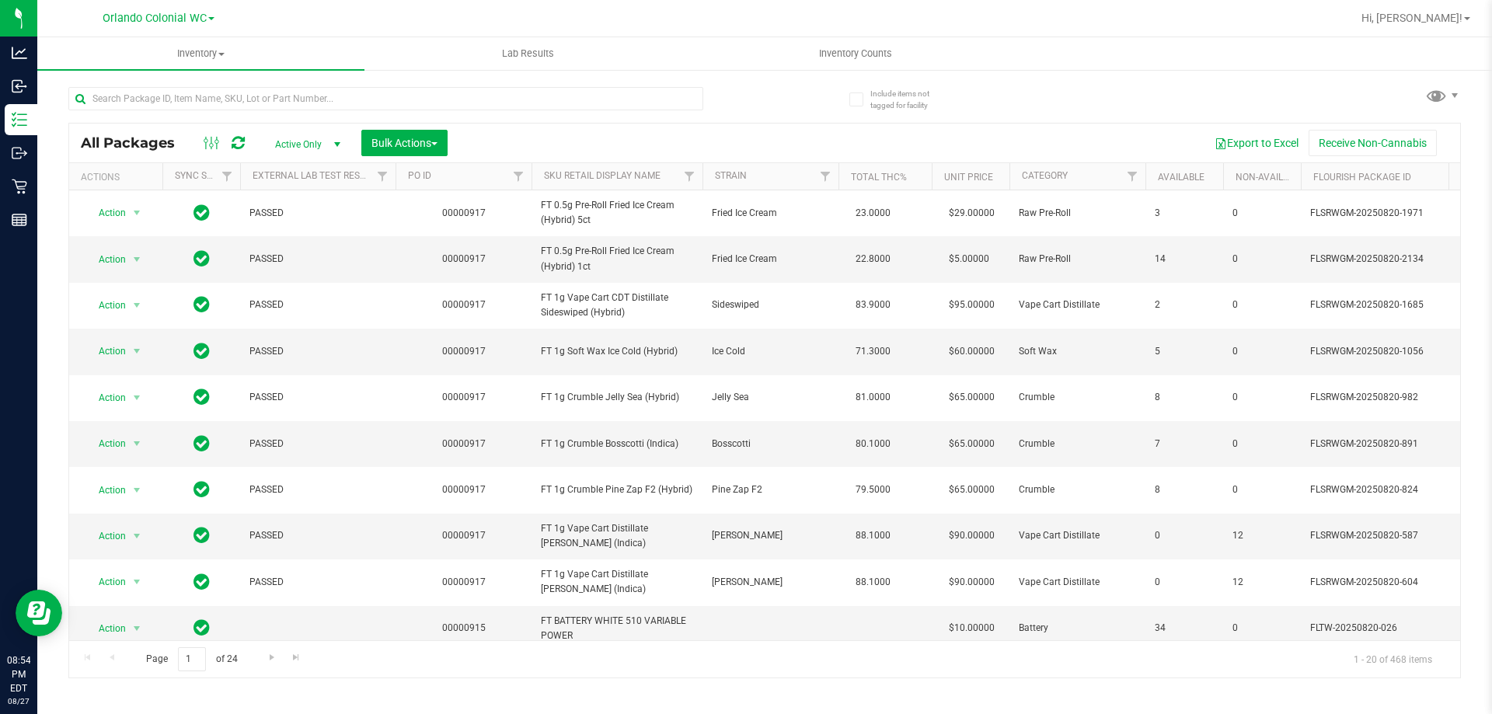
click at [892, 36] on nav "Orlando Colonial WC Hi, [PERSON_NAME]!" at bounding box center [764, 18] width 1455 height 37
click at [876, 51] on span "Inventory Counts" at bounding box center [855, 54] width 115 height 14
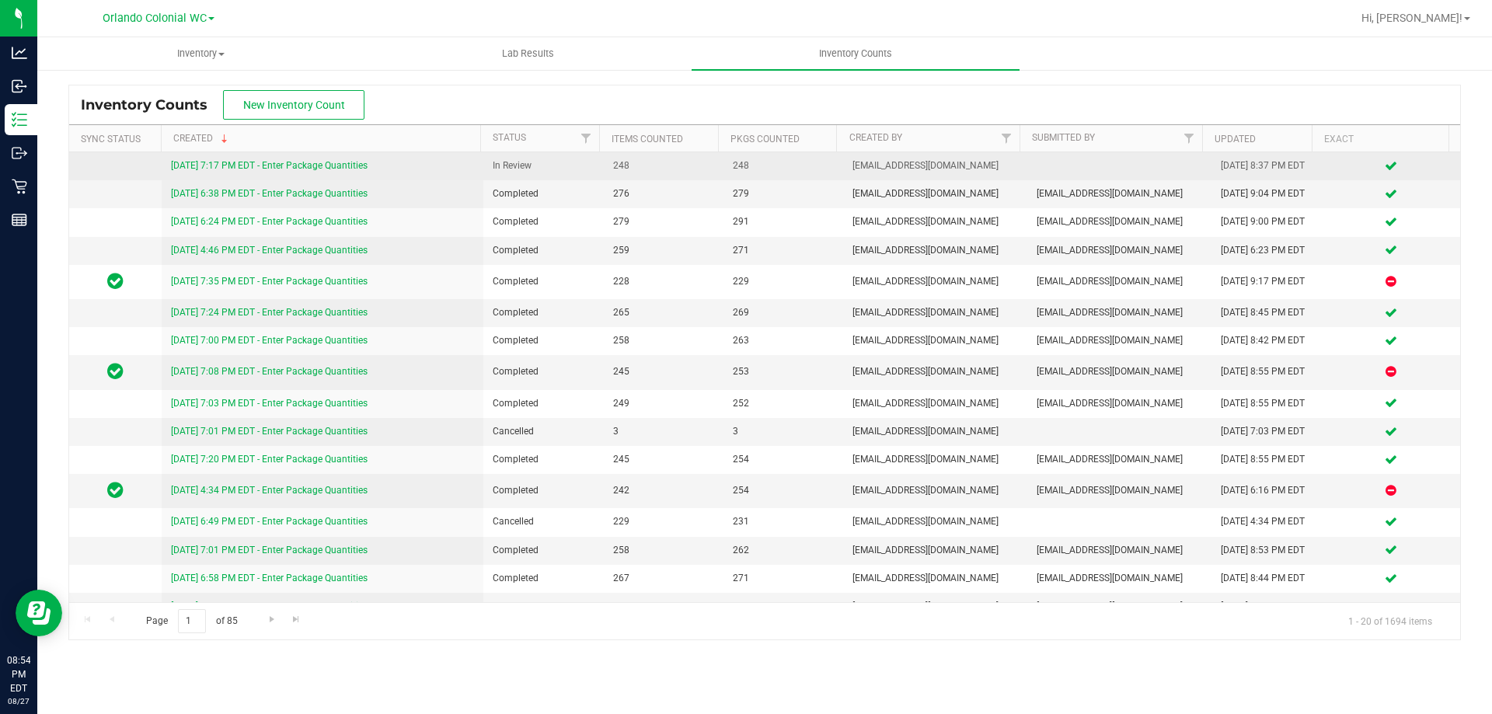
click at [329, 161] on link "[DATE] 7:17 PM EDT - Enter Package Quantities" at bounding box center [269, 165] width 197 height 11
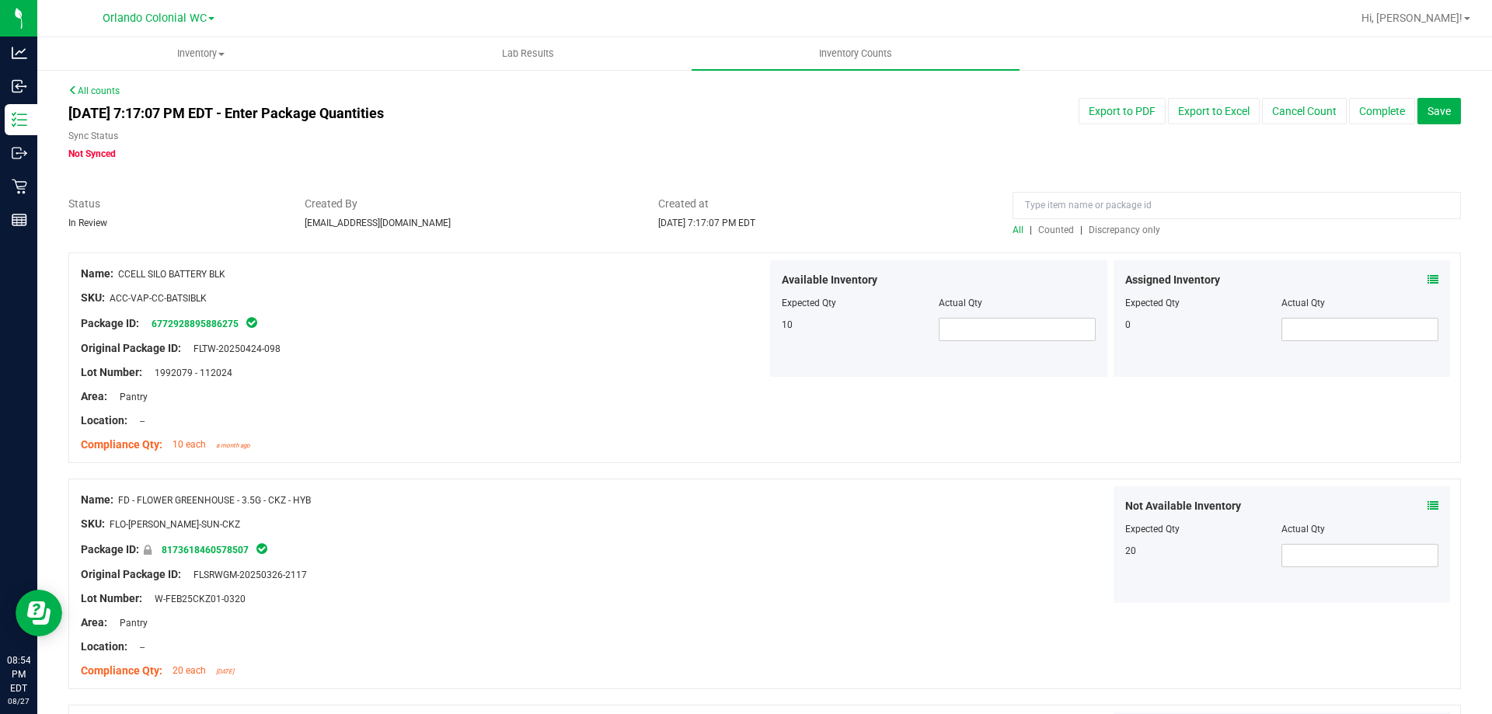
click at [1117, 235] on span "Discrepancy only" at bounding box center [1125, 230] width 72 height 11
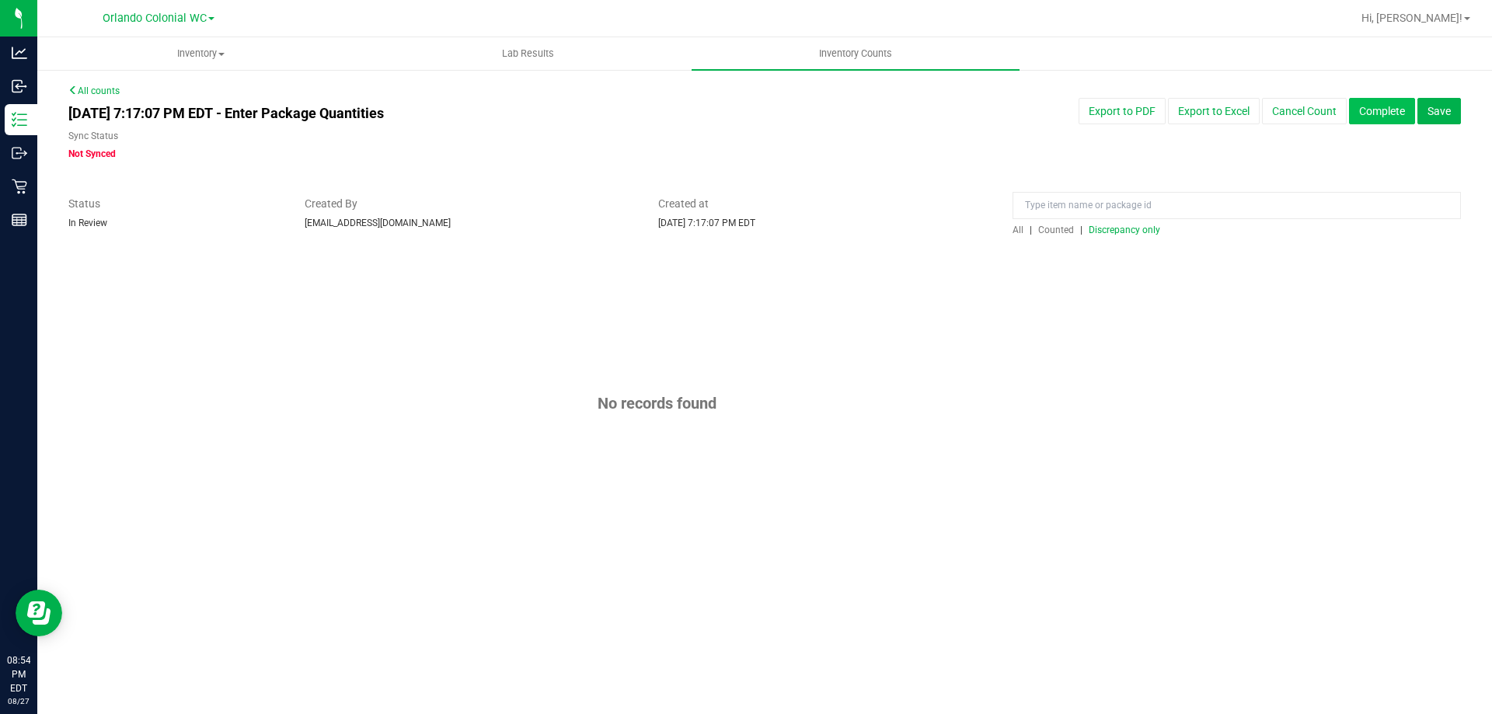
click at [1384, 106] on button "Complete" at bounding box center [1382, 111] width 66 height 26
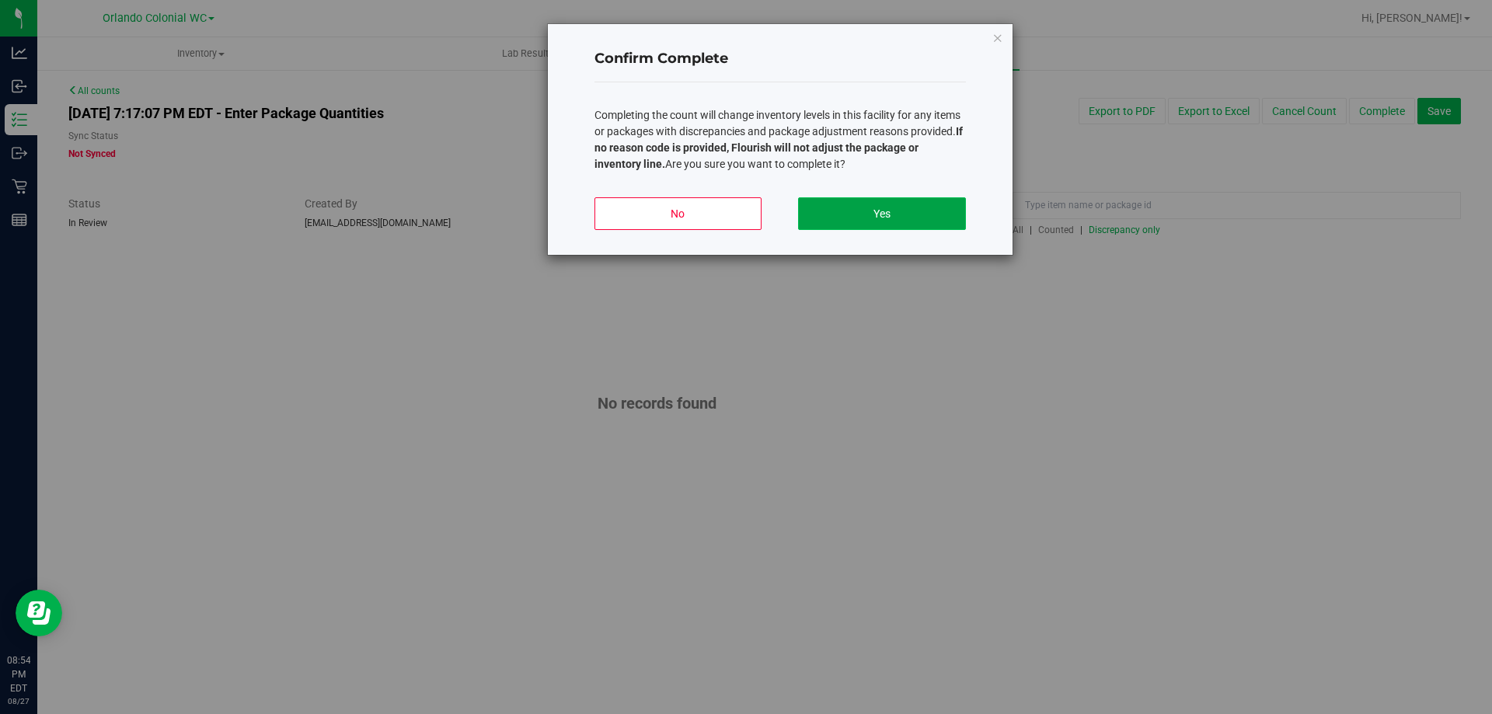
click at [902, 210] on button "Yes" at bounding box center [881, 213] width 167 height 33
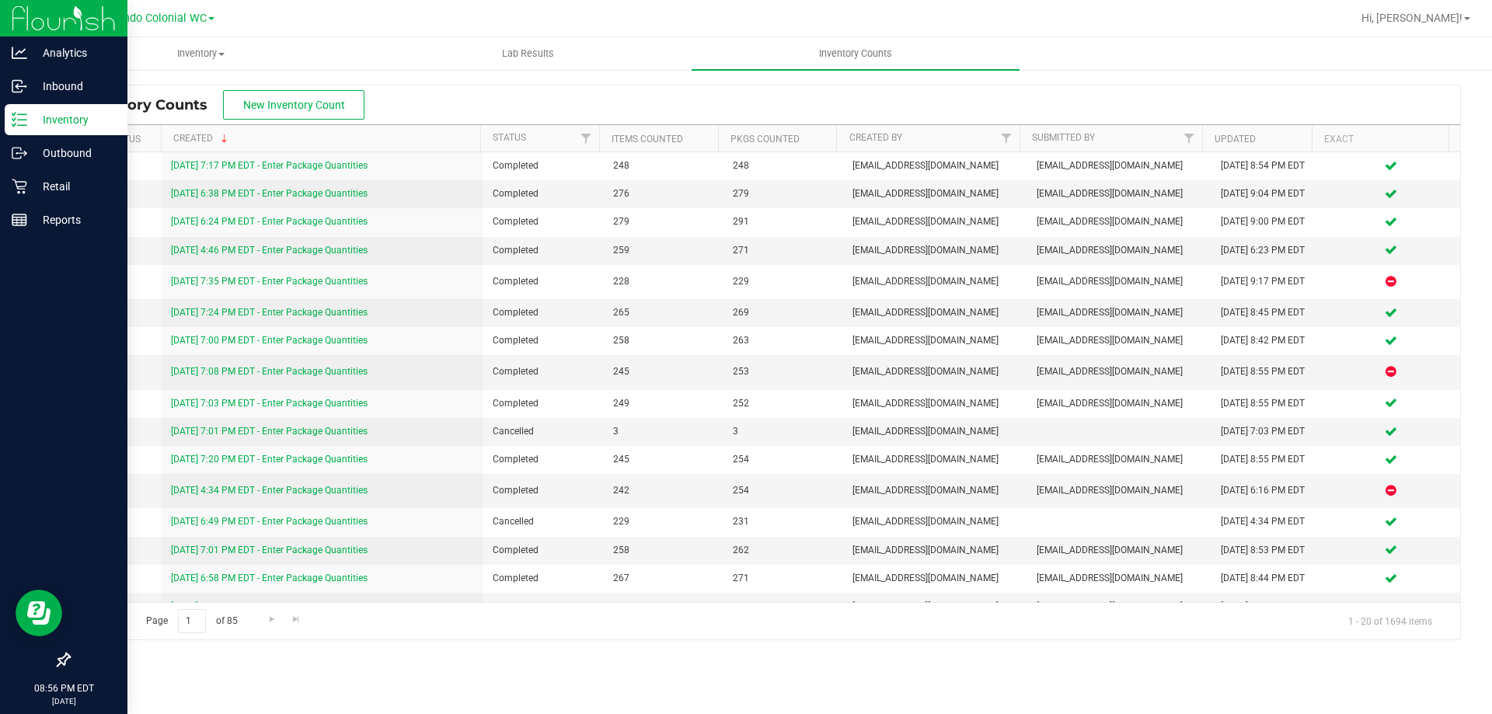
click at [49, 105] on div "Inventory" at bounding box center [66, 119] width 123 height 31
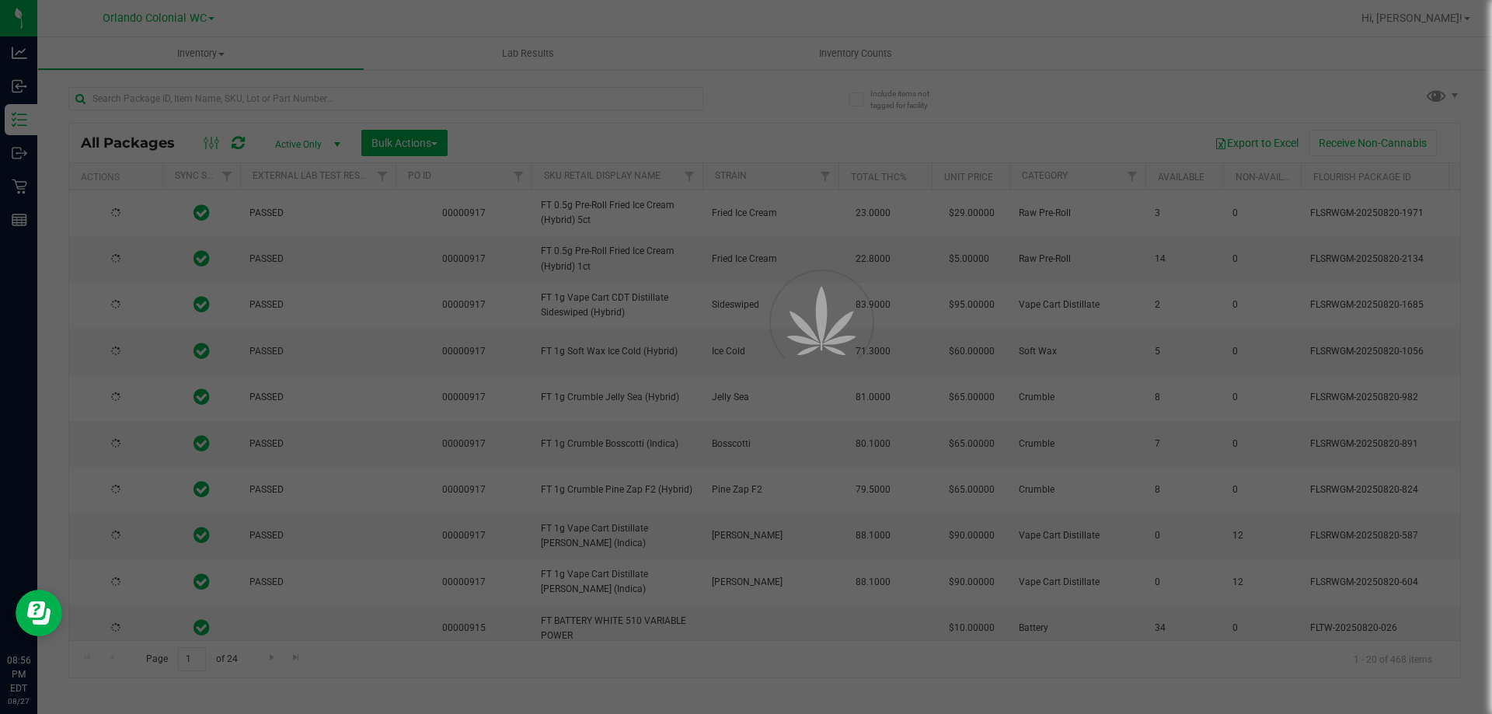
click at [316, 103] on div at bounding box center [746, 357] width 1492 height 714
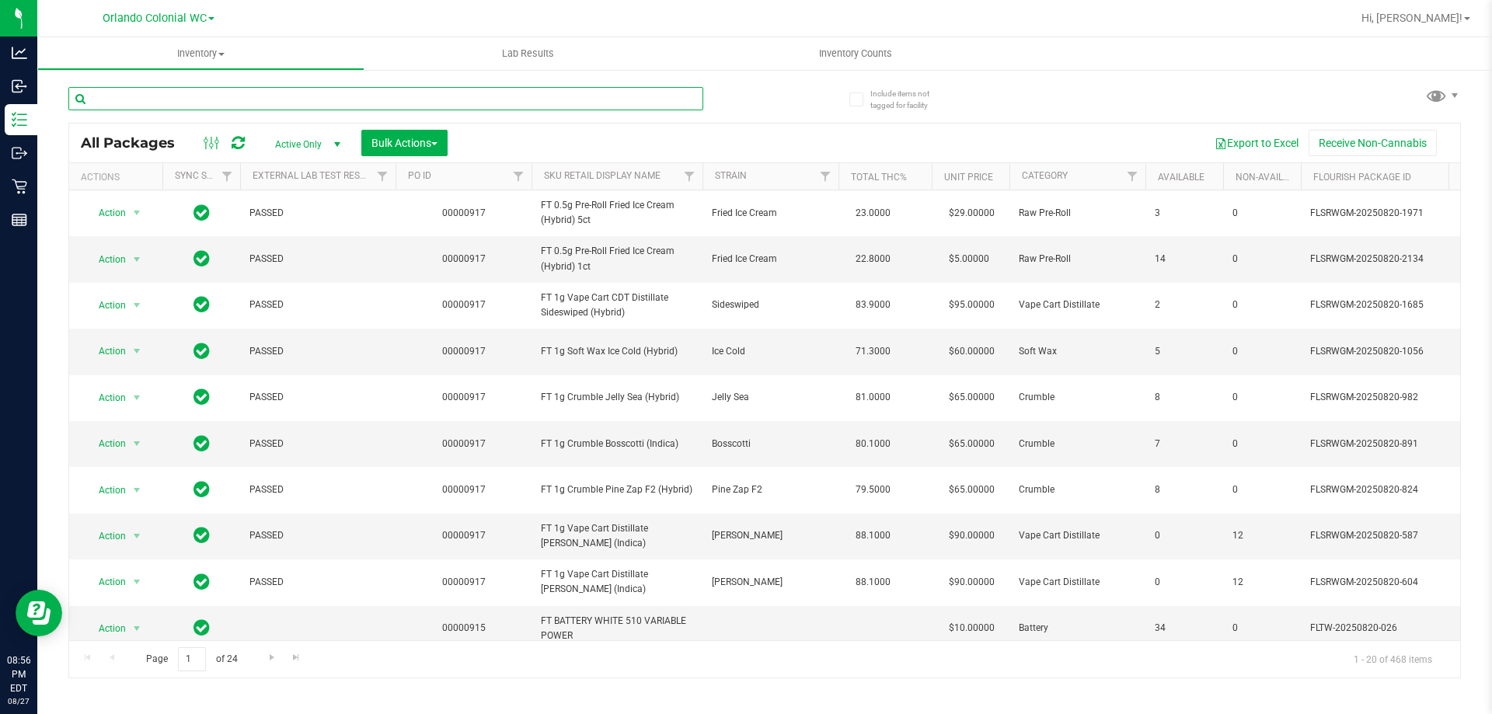
click at [319, 97] on input "text" at bounding box center [385, 98] width 635 height 23
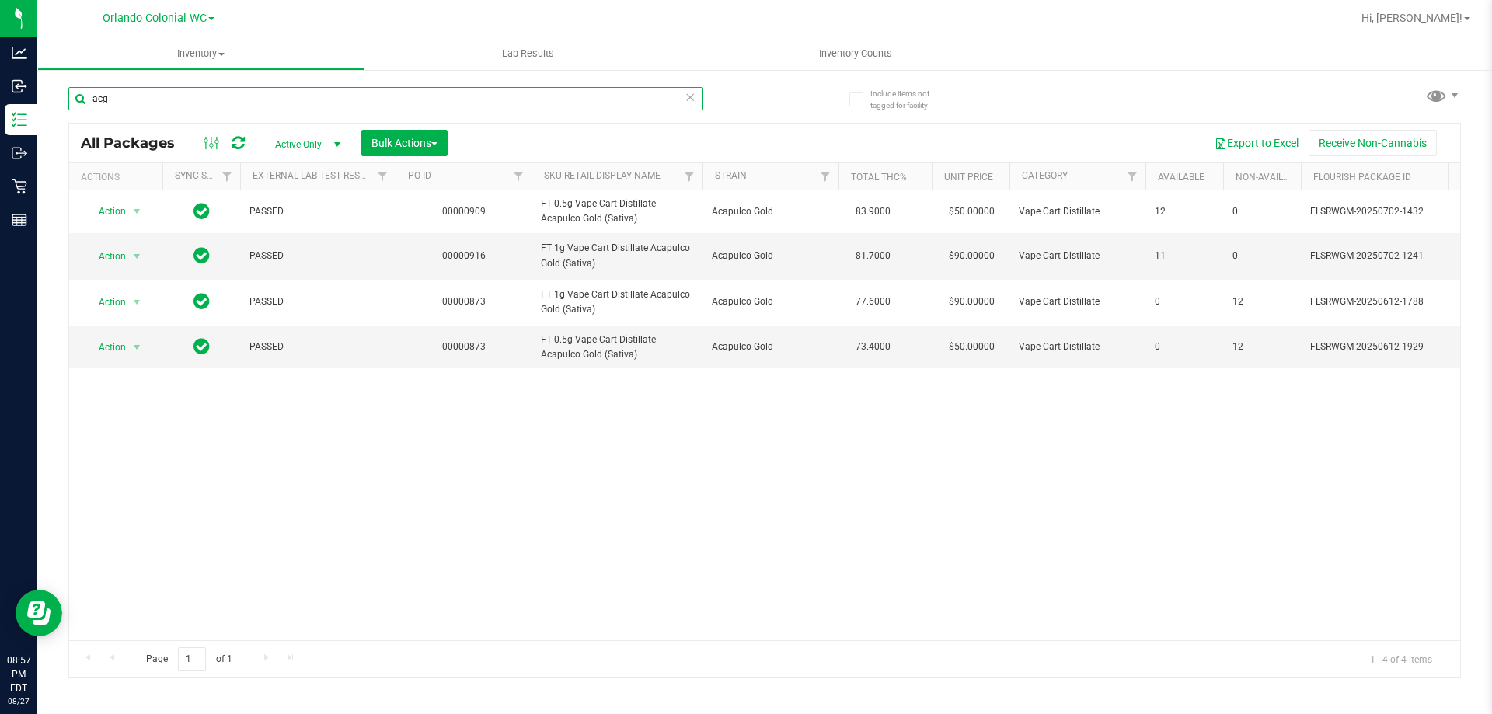
type input "acg"
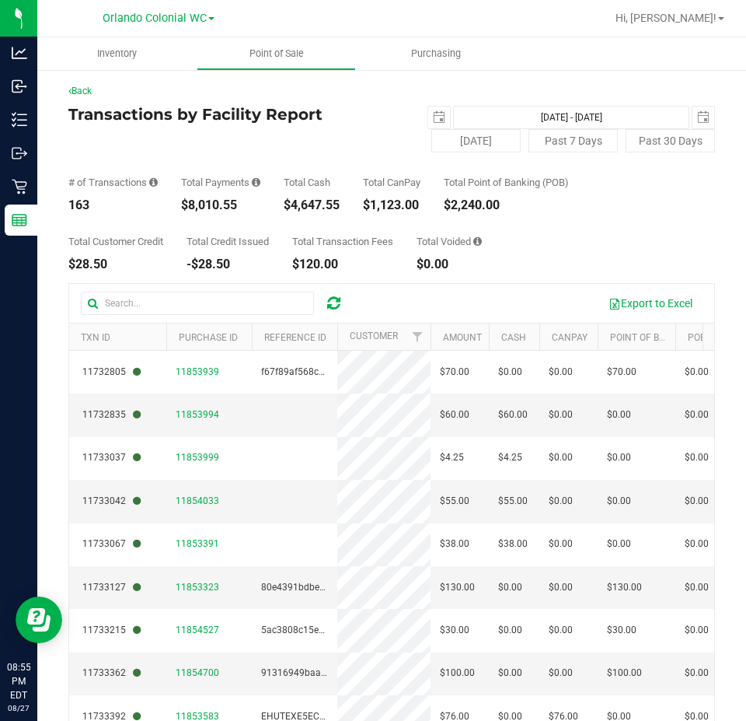
click at [204, 208] on div "$8,010.55" at bounding box center [220, 205] width 79 height 12
drag, startPoint x: 204, startPoint y: 208, endPoint x: 237, endPoint y: 203, distance: 33.9
click at [204, 208] on div "$8,010.55" at bounding box center [220, 205] width 79 height 12
copy div "8,010.55"
drag, startPoint x: 428, startPoint y: 113, endPoint x: 429, endPoint y: 124, distance: 10.2
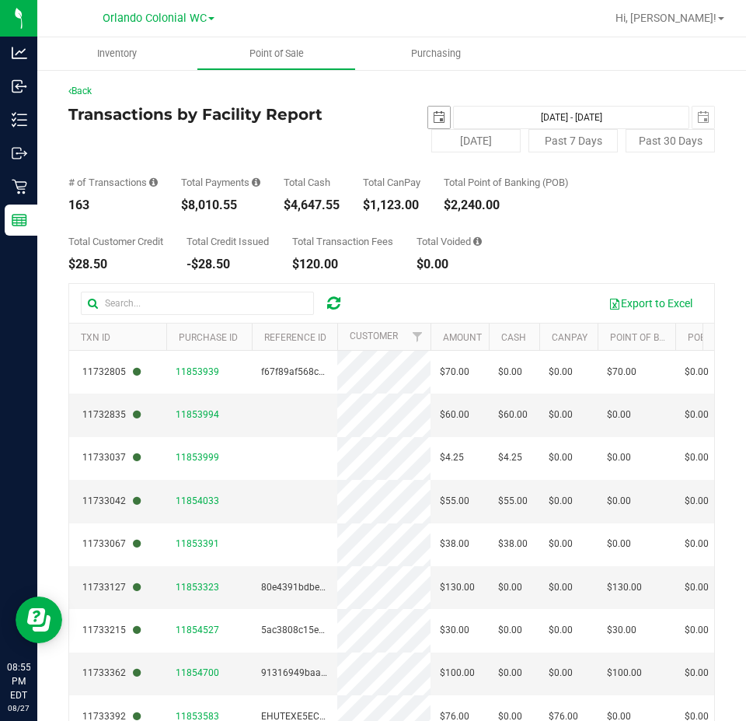
click at [433, 113] on span "select" at bounding box center [439, 117] width 12 height 12
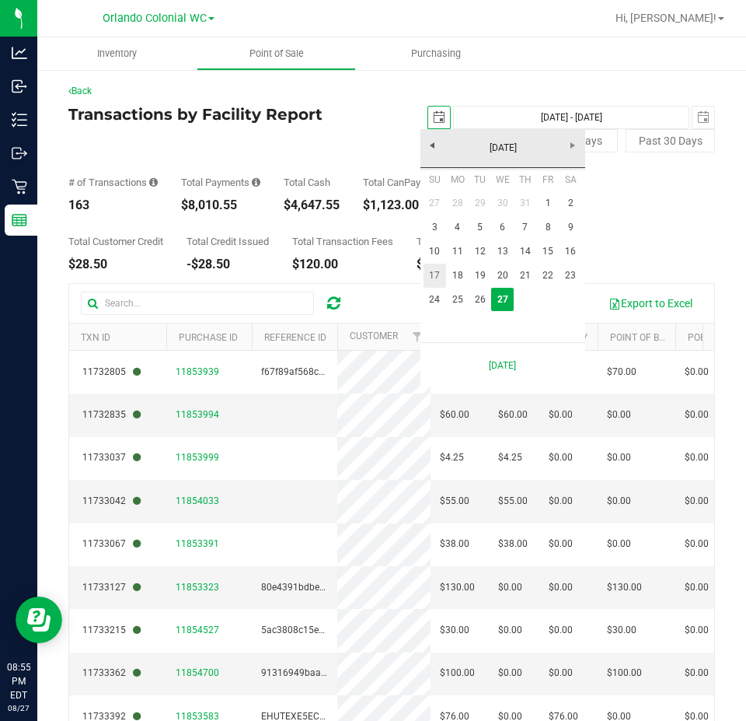
scroll to position [0, 39]
click at [437, 294] on link "24" at bounding box center [435, 300] width 23 height 24
type input "[DATE]"
type input "[DATE] - [DATE]"
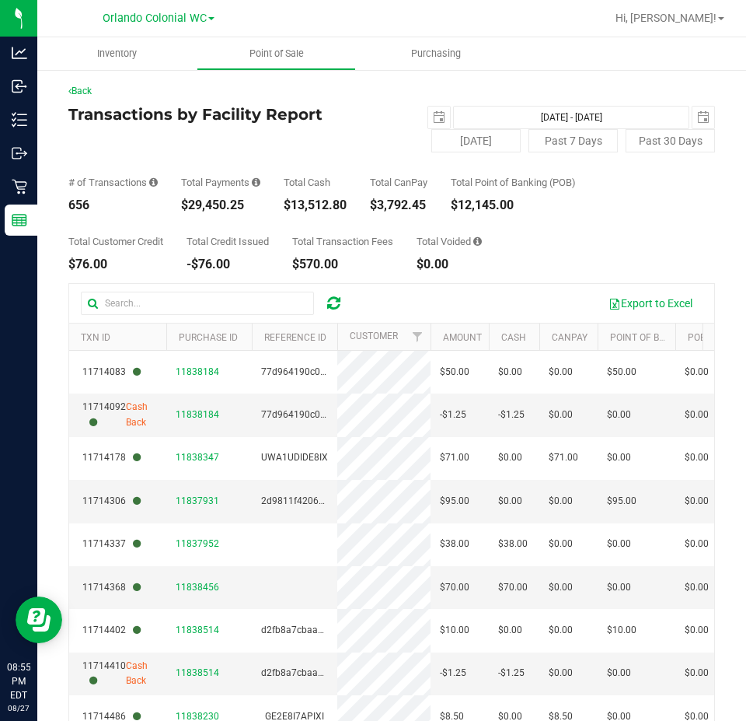
click at [223, 208] on div "$29,450.25" at bounding box center [220, 205] width 79 height 12
copy div "29,450.25"
click at [428, 110] on span "select" at bounding box center [439, 117] width 22 height 22
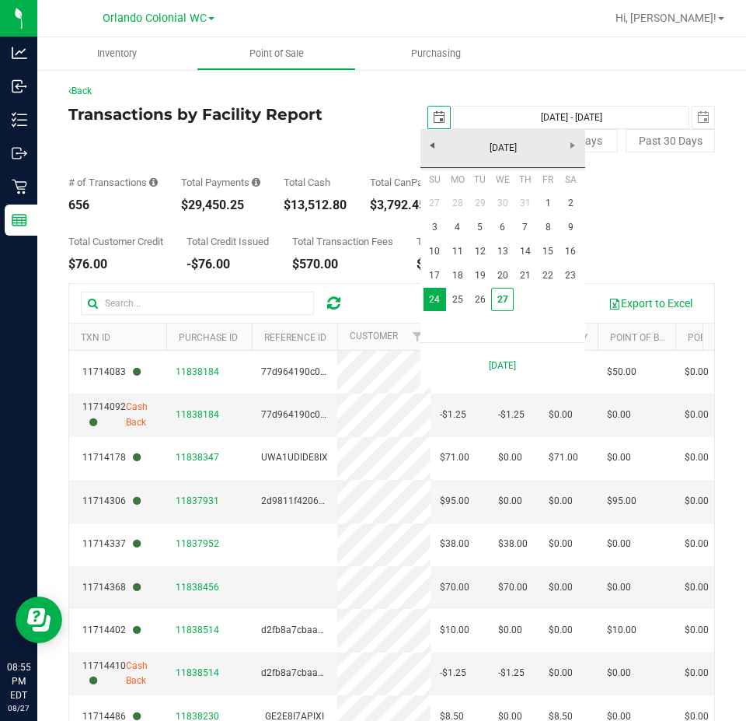
scroll to position [0, 39]
click at [546, 203] on link "1" at bounding box center [548, 203] width 23 height 24
type input "[DATE]"
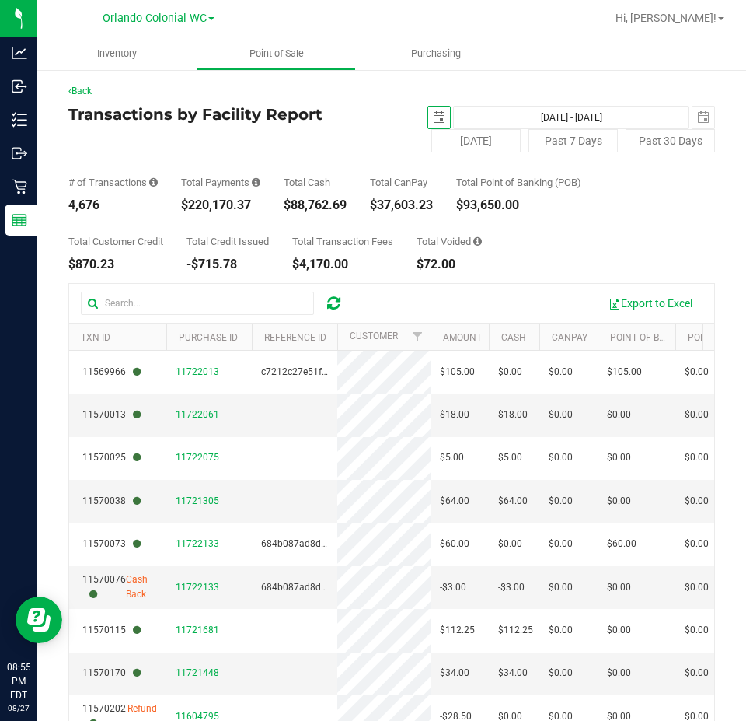
click at [214, 200] on div "$220,170.37" at bounding box center [220, 205] width 79 height 12
copy div "220,170.37"
click at [461, 136] on button "[DATE]" at bounding box center [475, 140] width 89 height 23
type input "[DATE] - [DATE]"
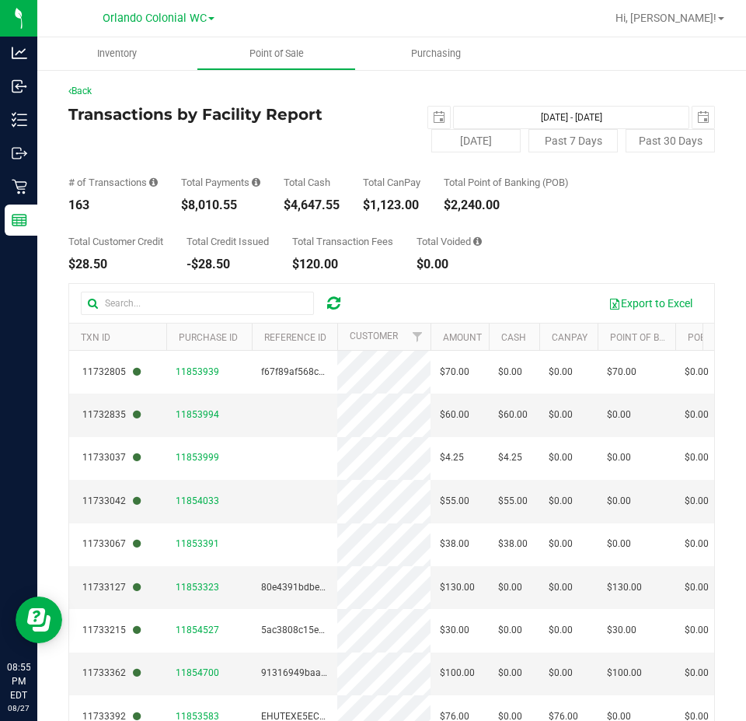
click at [81, 201] on div "163" at bounding box center [112, 205] width 89 height 12
copy div "163"
click at [609, 253] on div "Total Customer Credit $28.50 Total Credit Issued -$28.50 Total Transaction Fees…" at bounding box center [391, 240] width 647 height 59
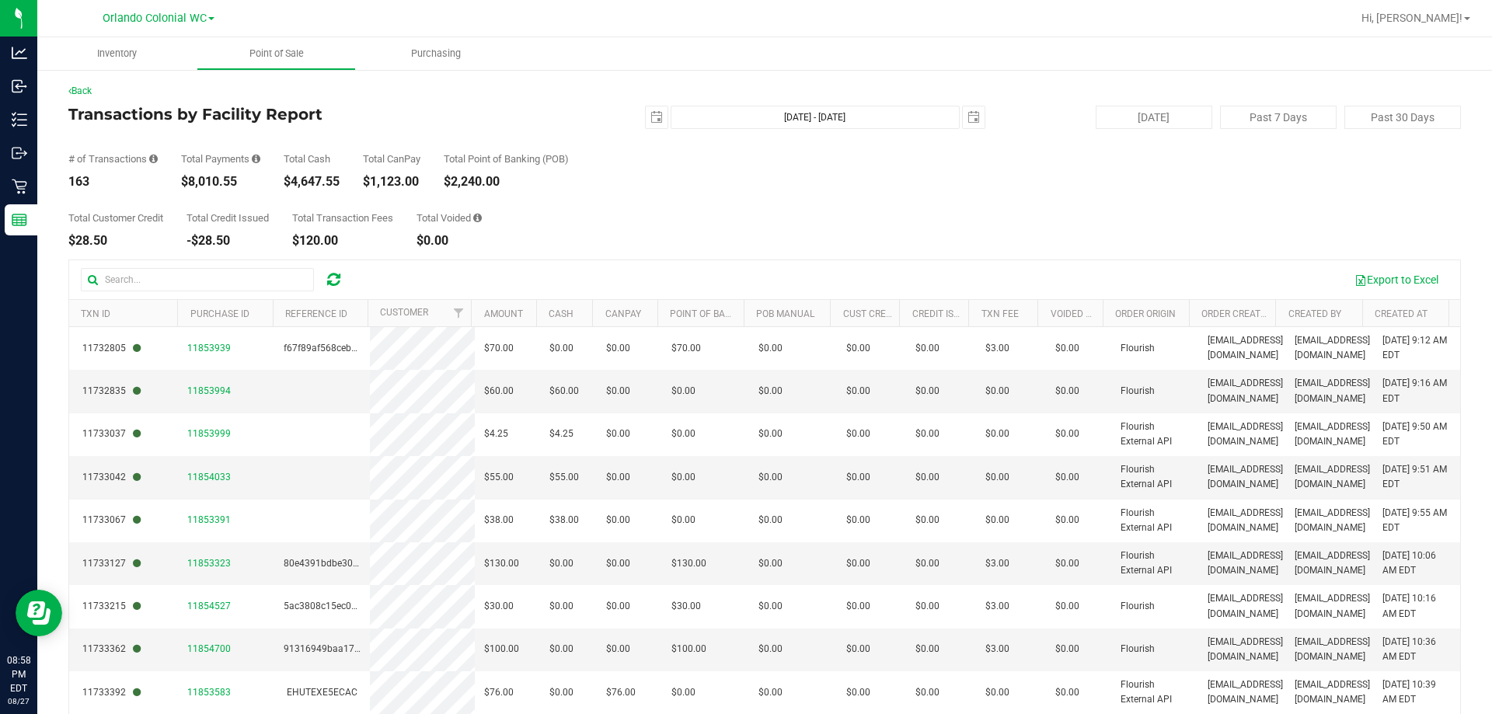
click at [662, 250] on div "Back Transactions by Facility Report [DATE] - [DATE] [DATE] [DATE] Past 7 Days …" at bounding box center [764, 449] width 1393 height 731
